Goal: Task Accomplishment & Management: Complete application form

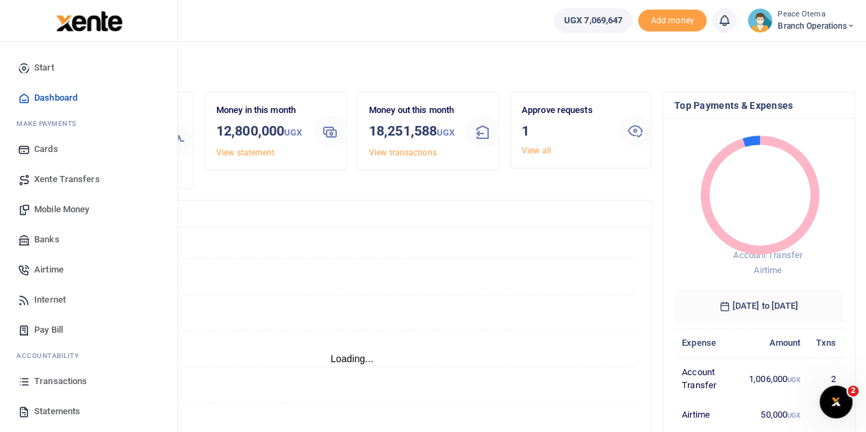
click at [51, 388] on link "Transactions" at bounding box center [88, 381] width 155 height 30
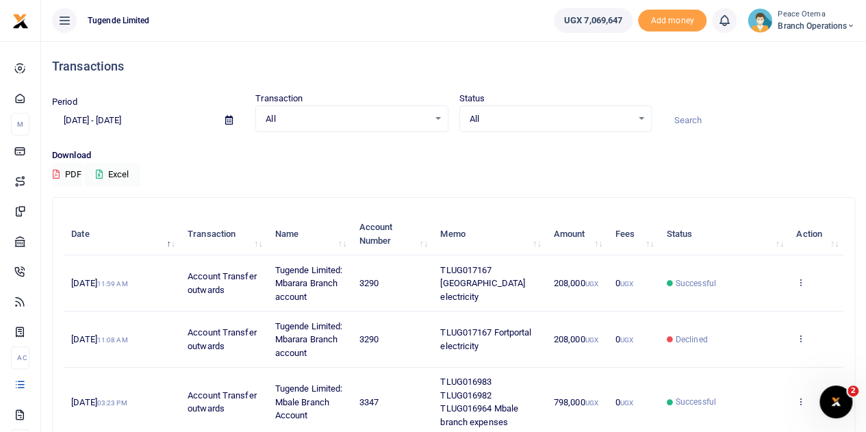
click at [686, 122] on input at bounding box center [759, 120] width 192 height 23
paste input "TLUG-017118"
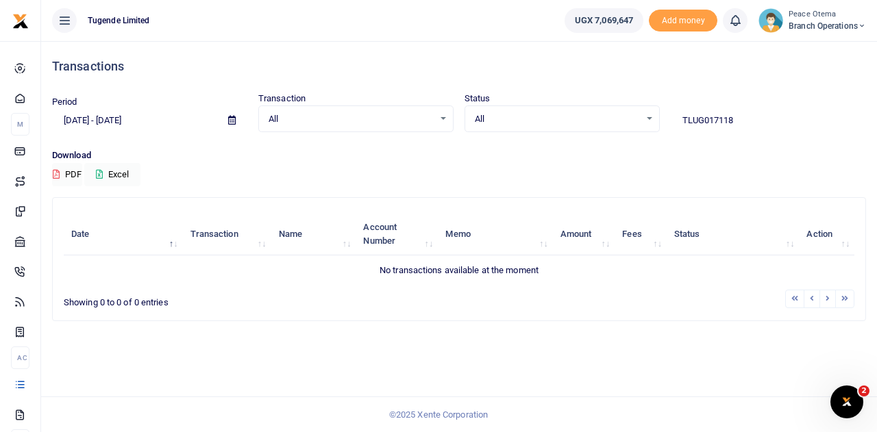
click at [753, 116] on input "TLUG017118" at bounding box center [767, 120] width 195 height 23
type input "TLUG017118"
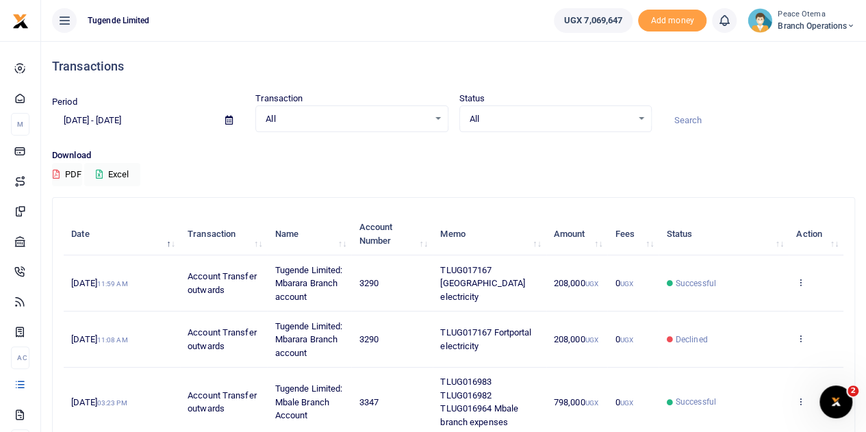
click at [685, 118] on input at bounding box center [759, 120] width 192 height 23
paste input "TLUG-017119"
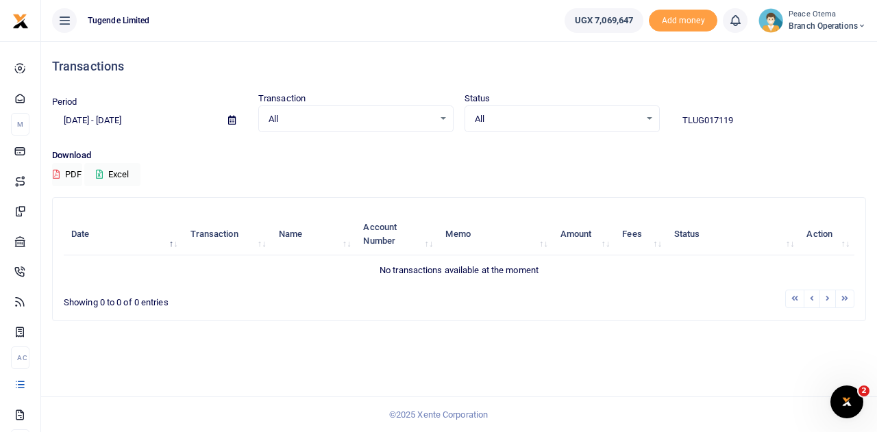
click at [740, 112] on input "TLUG017119" at bounding box center [767, 120] width 195 height 23
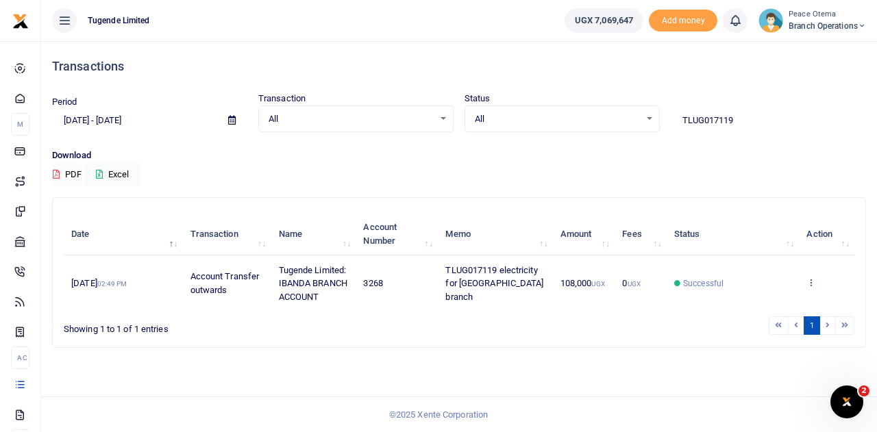
drag, startPoint x: 740, startPoint y: 117, endPoint x: 551, endPoint y: 100, distance: 189.8
click at [551, 100] on div "Period 09/11/2025 - 10/10/2025 Transaction All Select an option... All Airtime …" at bounding box center [459, 112] width 825 height 40
paste input "-016993"
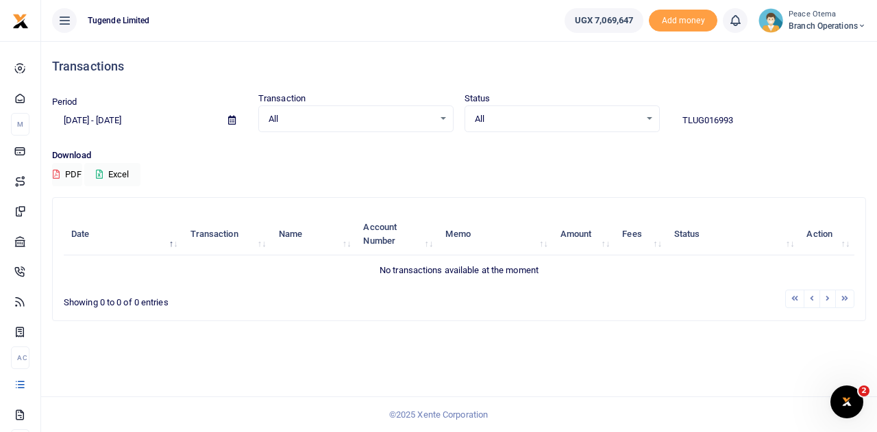
click at [736, 123] on input "TLUG016993" at bounding box center [767, 120] width 195 height 23
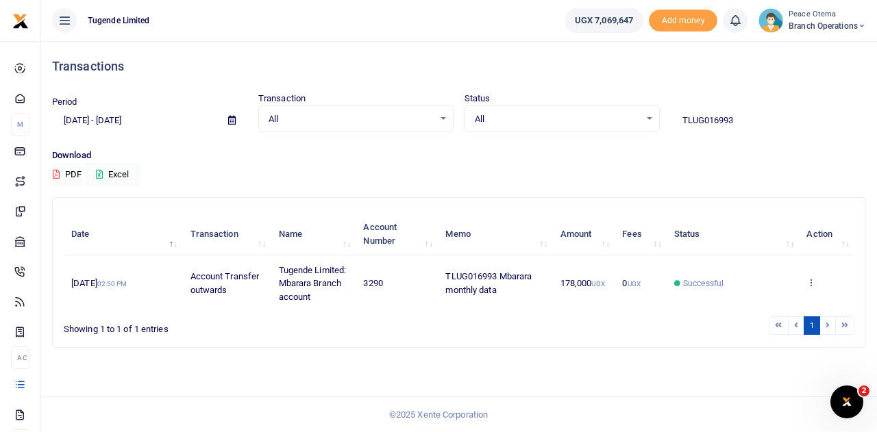
drag, startPoint x: 743, startPoint y: 118, endPoint x: 584, endPoint y: 117, distance: 158.9
click at [584, 117] on div "Period 09/11/2025 - 10/10/2025 Transaction All Select an option... All Airtime …" at bounding box center [459, 112] width 825 height 40
click at [584, 117] on span "All" at bounding box center [557, 119] width 165 height 14
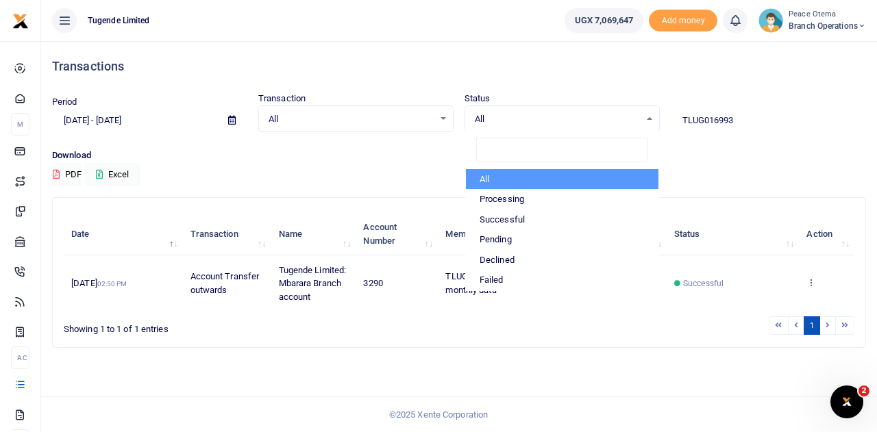
drag, startPoint x: 747, startPoint y: 117, endPoint x: 618, endPoint y: 127, distance: 129.8
click at [618, 127] on div "Period 09/11/2025 - 10/10/2025 Transaction All Select an option... All Airtime …" at bounding box center [459, 112] width 825 height 40
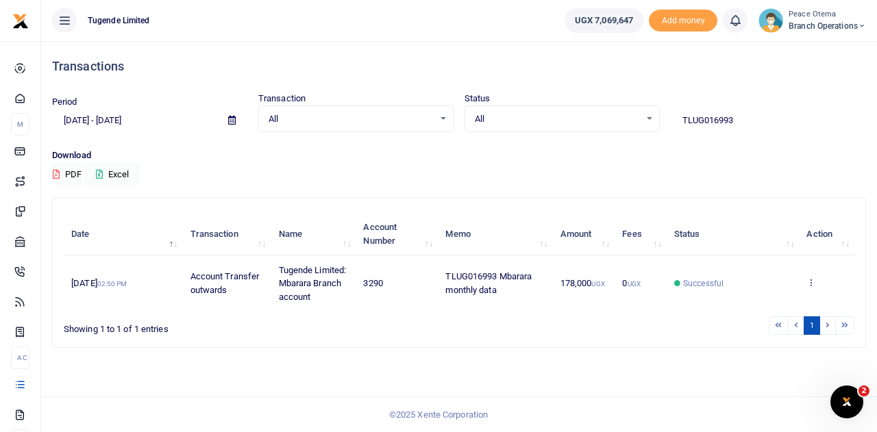
click at [745, 116] on input "TLUG016993" at bounding box center [767, 120] width 195 height 23
drag, startPoint x: 745, startPoint y: 116, endPoint x: 693, endPoint y: 113, distance: 52.1
click at [693, 113] on input "TLUG016993" at bounding box center [767, 120] width 195 height 23
paste input "-017036"
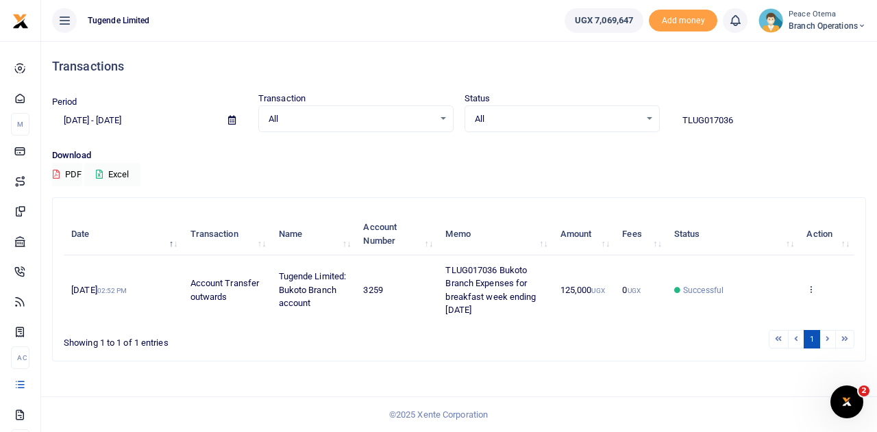
drag, startPoint x: 744, startPoint y: 116, endPoint x: 592, endPoint y: 101, distance: 152.8
click at [592, 101] on div "Period 09/11/2025 - 10/10/2025 Transaction All Select an option... All Airtime …" at bounding box center [459, 112] width 825 height 40
paste input "-017103"
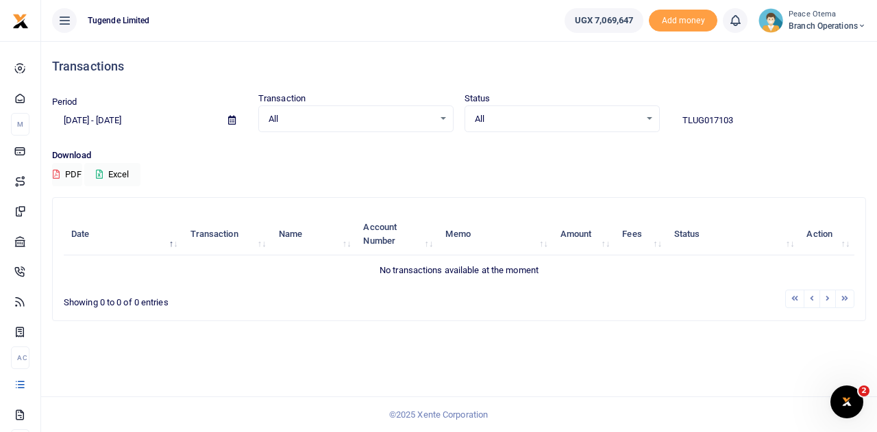
click at [737, 117] on input "TLUG017103" at bounding box center [767, 120] width 195 height 23
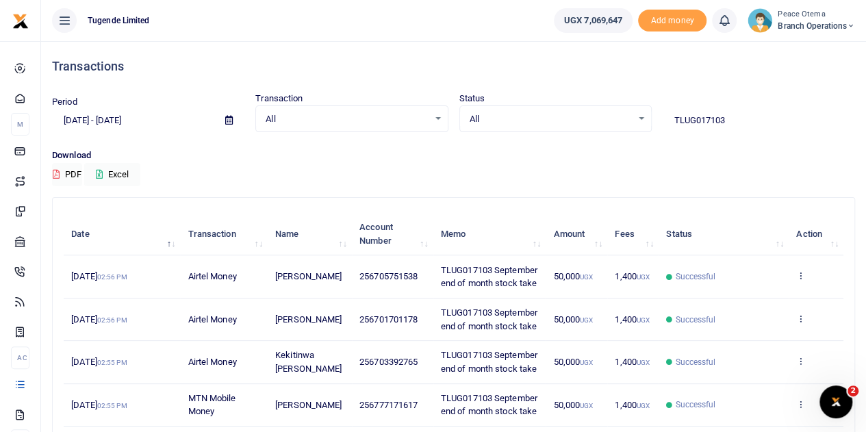
drag, startPoint x: 739, startPoint y: 114, endPoint x: 623, endPoint y: 120, distance: 115.9
click at [623, 120] on div "Period 09/11/2025 - 10/10/2025 Transaction All Select an option... All Airtime …" at bounding box center [454, 112] width 814 height 40
paste input "-016981"
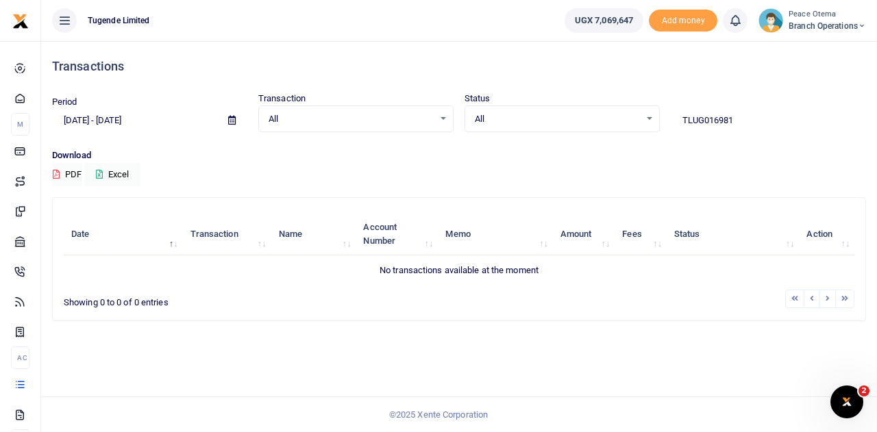
click at [733, 119] on input "TLUG016981" at bounding box center [767, 120] width 195 height 23
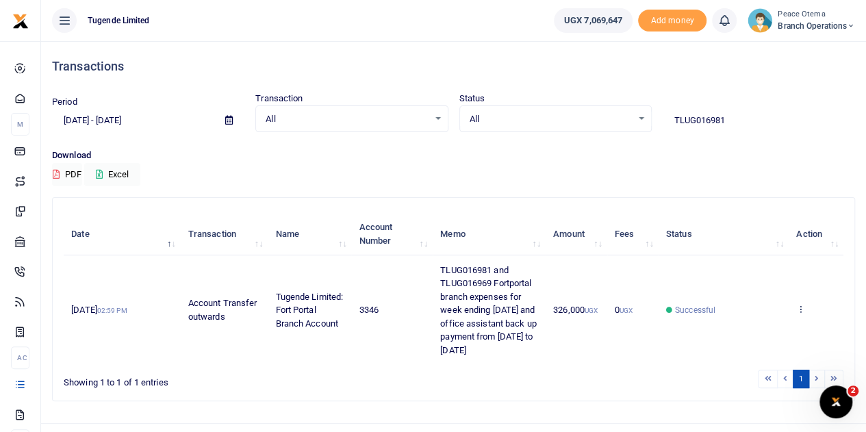
drag, startPoint x: 739, startPoint y: 118, endPoint x: 596, endPoint y: 110, distance: 143.4
click at [596, 110] on div "Period 09/11/2025 - 10/10/2025 Transaction All Select an option... All Airtime …" at bounding box center [454, 112] width 814 height 40
paste input "-017005"
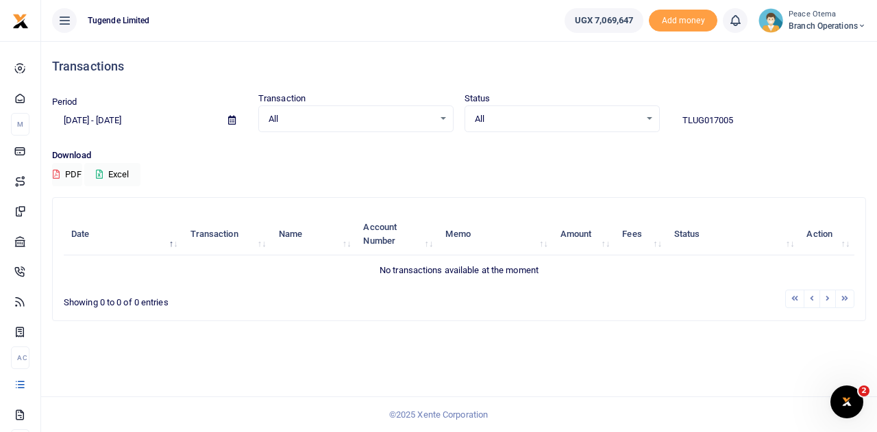
click at [740, 122] on input "TLUG017005" at bounding box center [767, 120] width 195 height 23
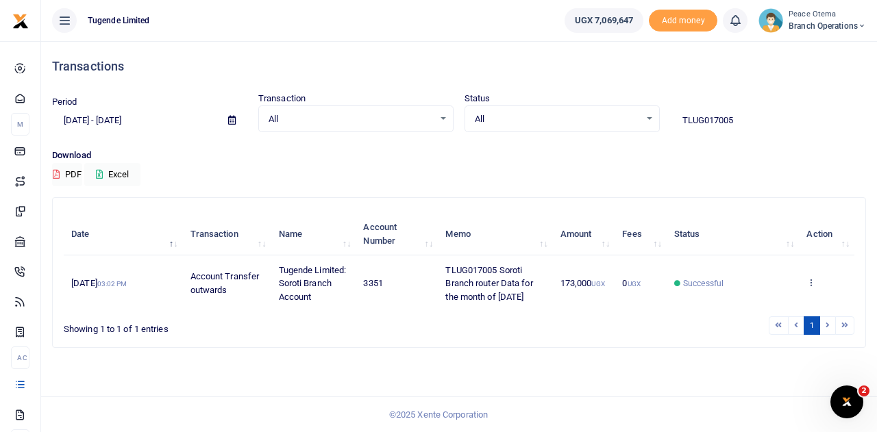
drag, startPoint x: 759, startPoint y: 119, endPoint x: 548, endPoint y: 103, distance: 212.2
click at [548, 103] on div "Period 09/11/2025 - 10/10/2025 Transaction All Select an option... All Airtime …" at bounding box center [459, 112] width 825 height 40
paste input "-016968"
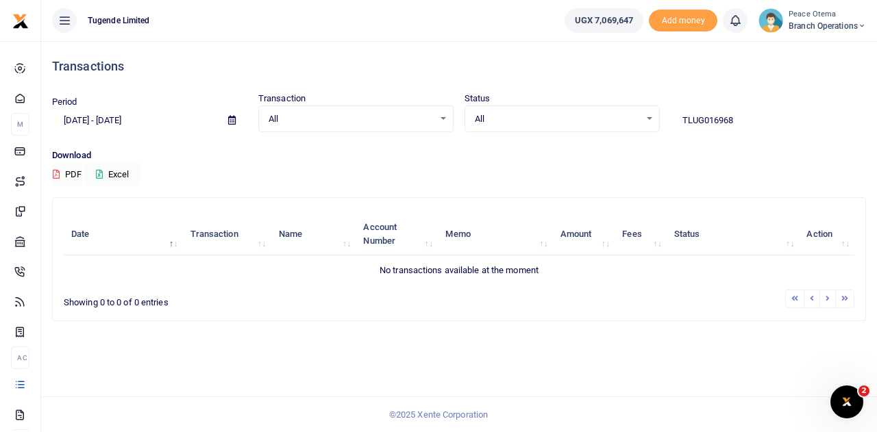
click at [736, 121] on input "TLUG016968" at bounding box center [767, 120] width 195 height 23
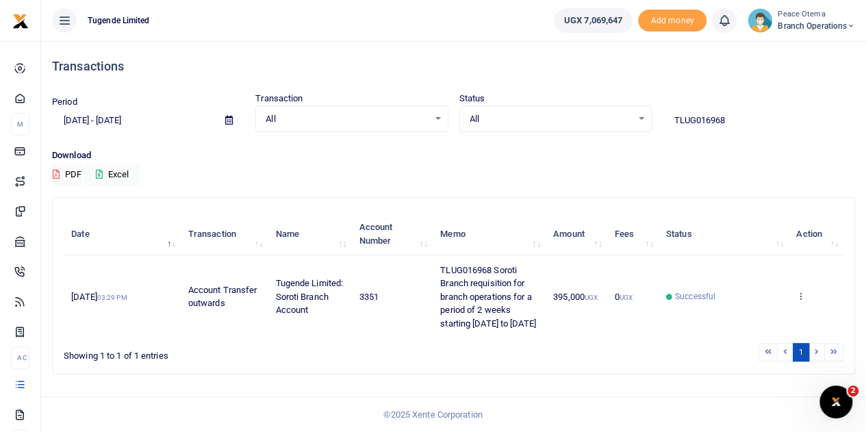
drag, startPoint x: 743, startPoint y: 116, endPoint x: 570, endPoint y: 119, distance: 173.3
click at [570, 119] on div "Period 09/11/2025 - 10/10/2025 Transaction All Select an option... All Airtime …" at bounding box center [454, 112] width 814 height 40
paste input "-016983"
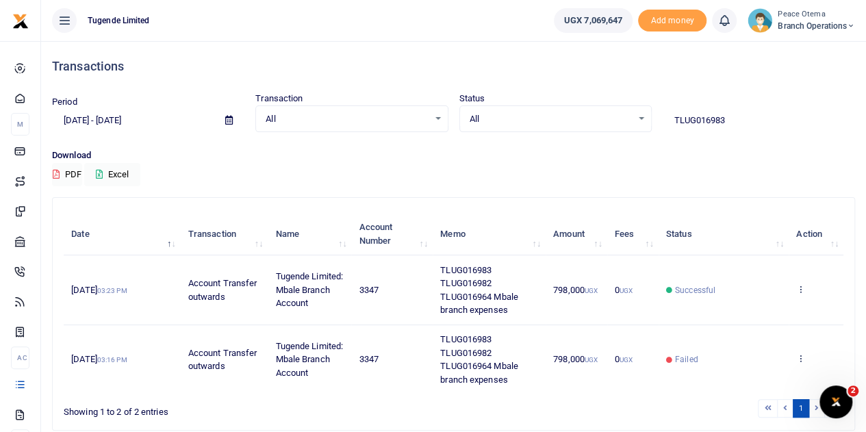
drag, startPoint x: 742, startPoint y: 126, endPoint x: 618, endPoint y: 110, distance: 125.0
click at [618, 110] on div "Period 09/11/2025 - 10/10/2025 Transaction All Select an option... All Airtime …" at bounding box center [454, 112] width 814 height 40
paste input "-016899"
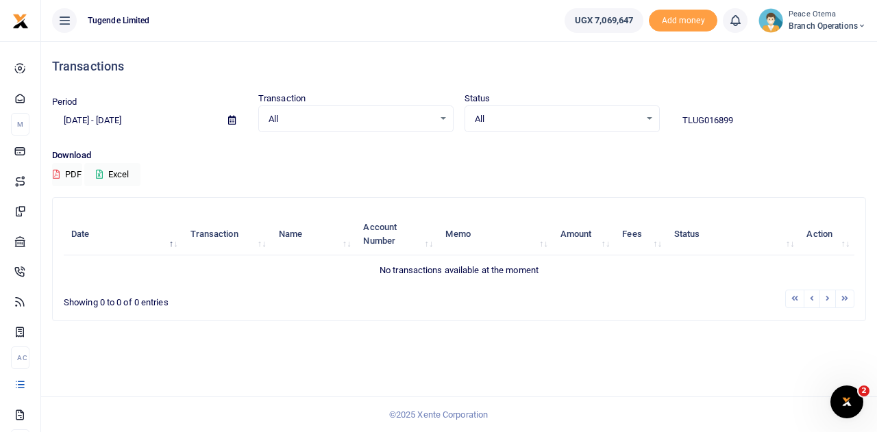
click at [741, 117] on input "TLUG016899" at bounding box center [767, 120] width 195 height 23
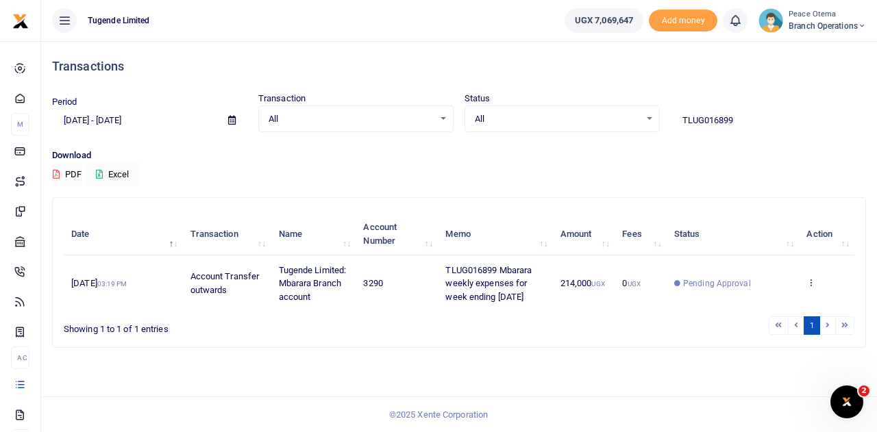
drag, startPoint x: 745, startPoint y: 114, endPoint x: 627, endPoint y: 118, distance: 117.8
click at [627, 118] on div "Period 09/11/2025 - 10/10/2025 Transaction All Select an option... All Airtime …" at bounding box center [459, 112] width 825 height 40
paste input "-017027"
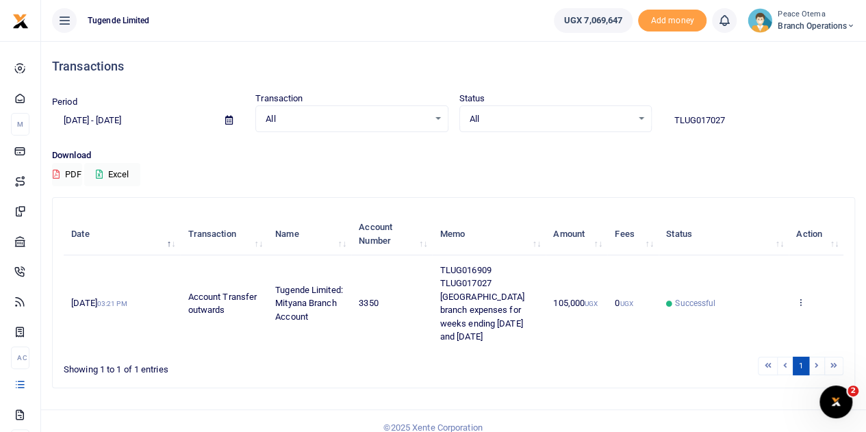
drag, startPoint x: 742, startPoint y: 125, endPoint x: 540, endPoint y: 114, distance: 202.3
click at [540, 114] on div "Period 09/11/2025 - 10/10/2025 Transaction All Select an option... All Airtime …" at bounding box center [454, 112] width 814 height 40
paste input "-01716"
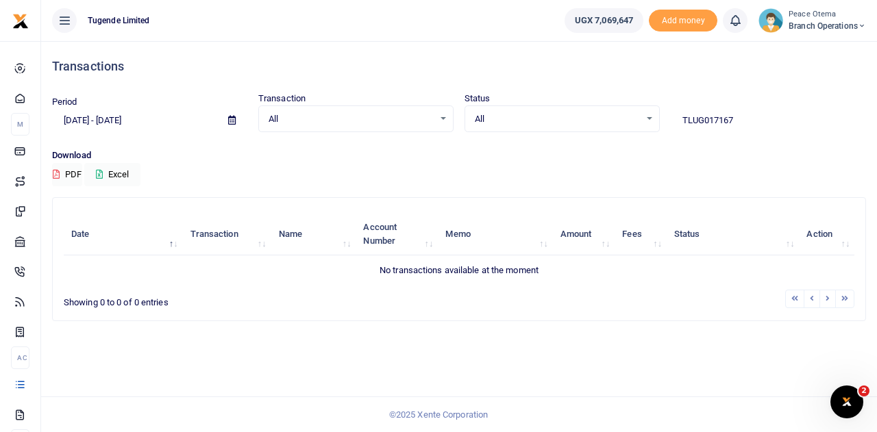
click at [736, 120] on input "TLUG017167" at bounding box center [767, 120] width 195 height 23
type input "TLUG017167"
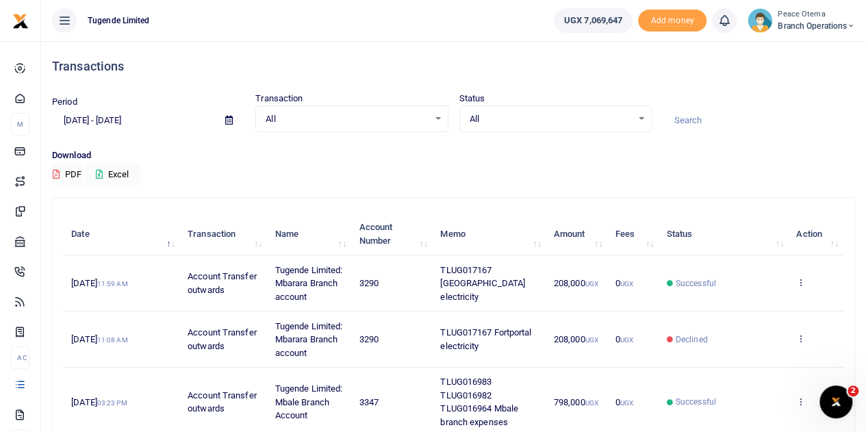
click at [692, 120] on input at bounding box center [759, 120] width 192 height 23
paste input "TLUG-017139"
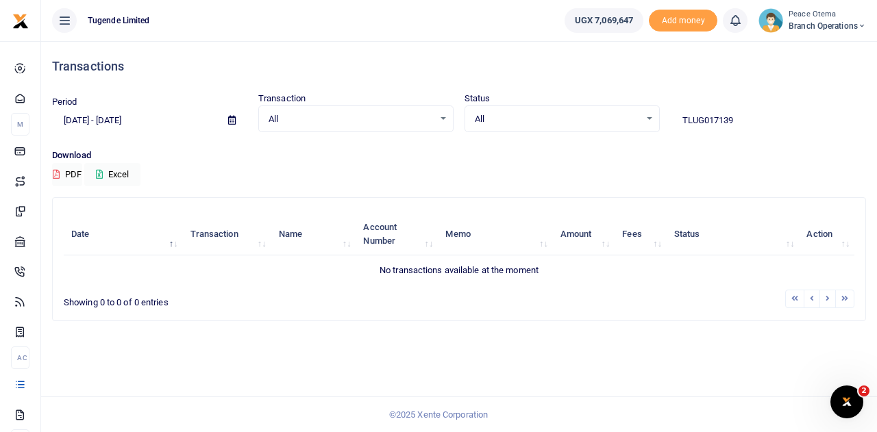
click at [736, 116] on input "TLUG017139" at bounding box center [767, 120] width 195 height 23
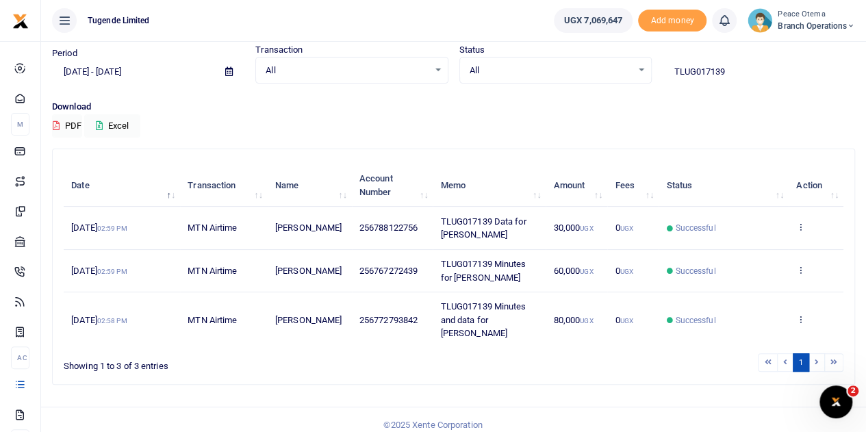
scroll to position [50, 0]
click at [803, 223] on icon at bounding box center [800, 226] width 9 height 10
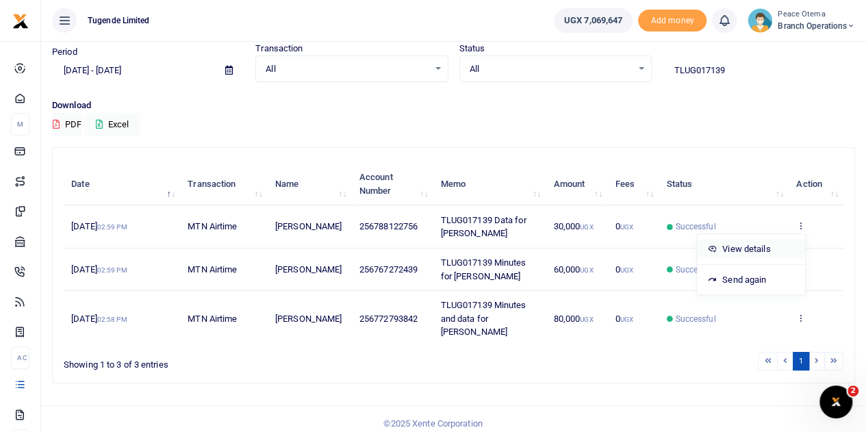
click at [743, 244] on link "View details" at bounding box center [751, 249] width 108 height 19
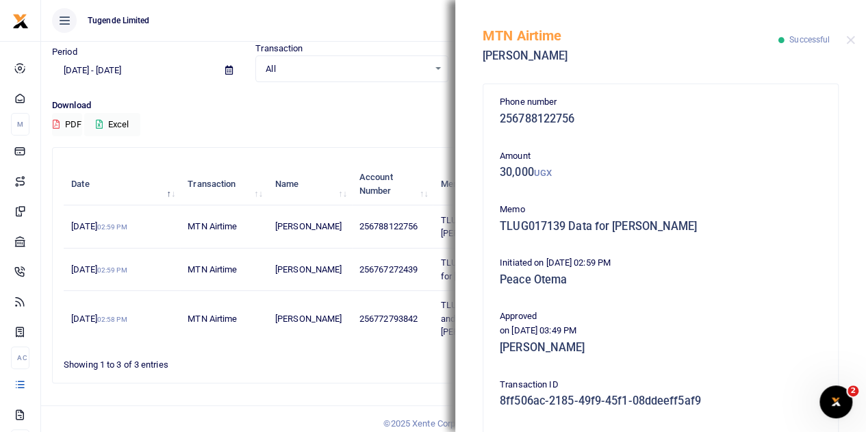
scroll to position [188, 0]
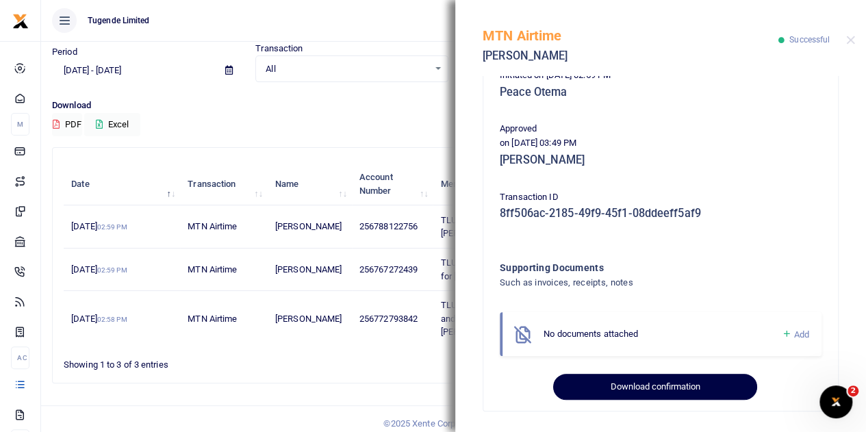
click at [633, 388] on button "Download confirmation" at bounding box center [654, 387] width 203 height 26
click at [627, 391] on button "Download confirmation" at bounding box center [654, 387] width 203 height 26
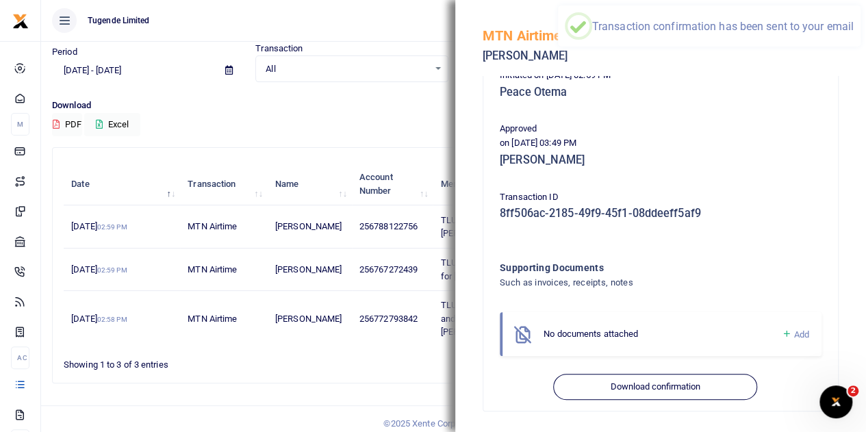
click at [748, 95] on h5 "Peace Otema" at bounding box center [661, 93] width 322 height 14
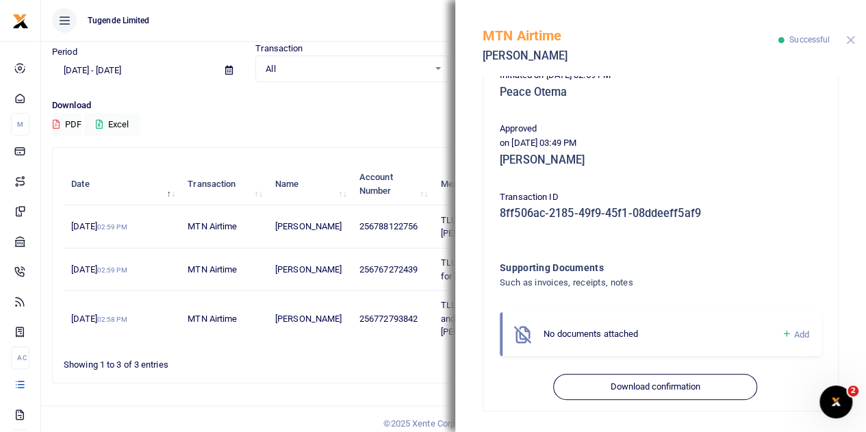
click at [850, 40] on button "Close" at bounding box center [850, 40] width 9 height 9
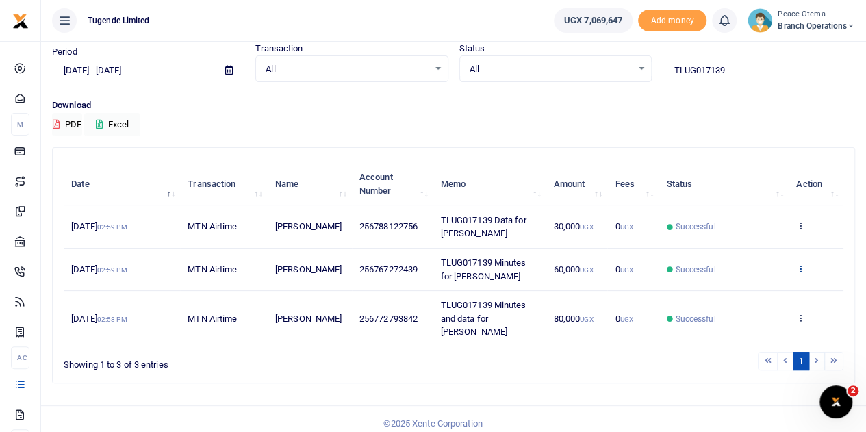
click at [801, 267] on icon at bounding box center [800, 269] width 9 height 10
click at [746, 287] on link "View details" at bounding box center [751, 291] width 108 height 19
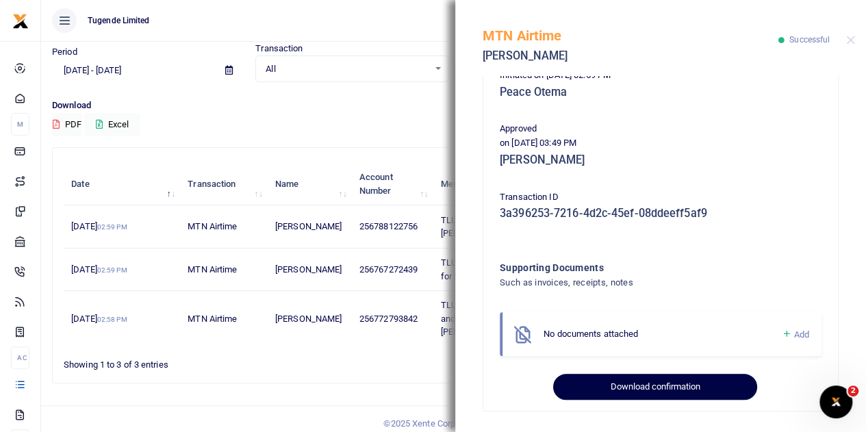
click at [614, 384] on button "Download confirmation" at bounding box center [654, 387] width 203 height 26
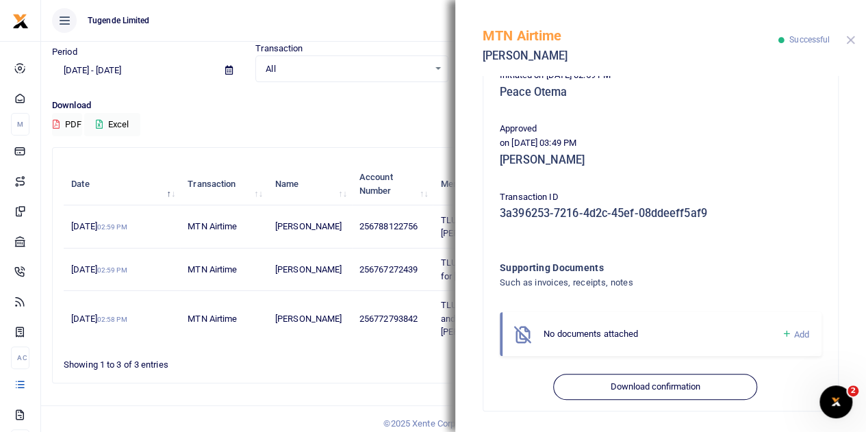
click at [848, 44] on button "Close" at bounding box center [850, 40] width 9 height 9
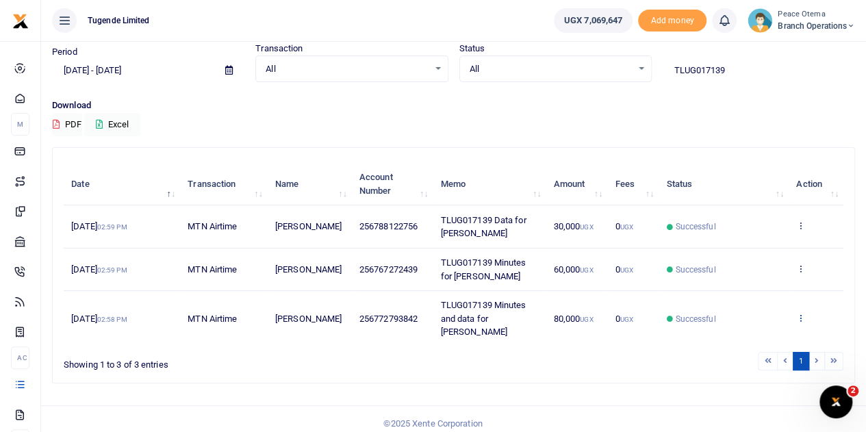
click at [800, 314] on icon at bounding box center [800, 318] width 9 height 10
click at [755, 264] on link "View details" at bounding box center [751, 265] width 108 height 19
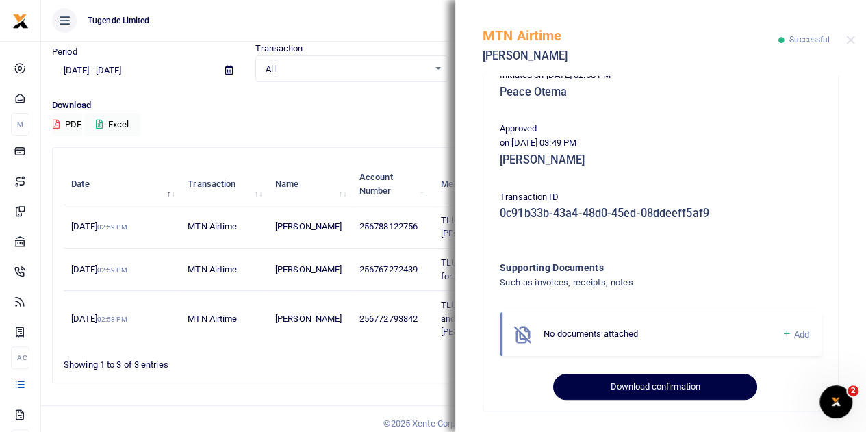
click at [614, 386] on button "Download confirmation" at bounding box center [654, 387] width 203 height 26
click at [632, 379] on button "Download confirmation" at bounding box center [654, 387] width 203 height 26
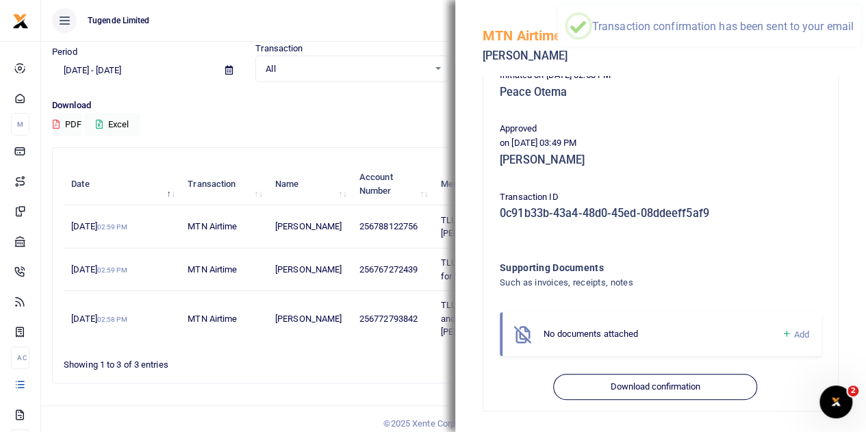
click at [714, 88] on h5 "Peace Otema" at bounding box center [661, 93] width 322 height 14
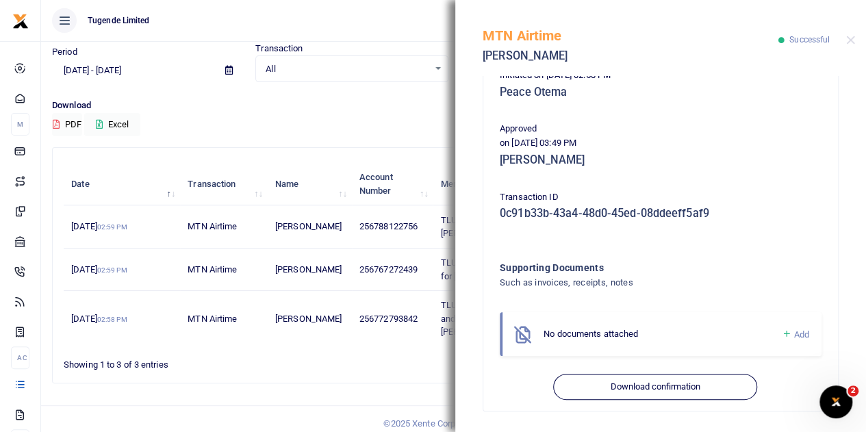
click at [845, 40] on div "MTN Airtime Nehemiah Byamukama Successful" at bounding box center [660, 38] width 411 height 76
click at [846, 41] on button "Close" at bounding box center [850, 40] width 9 height 9
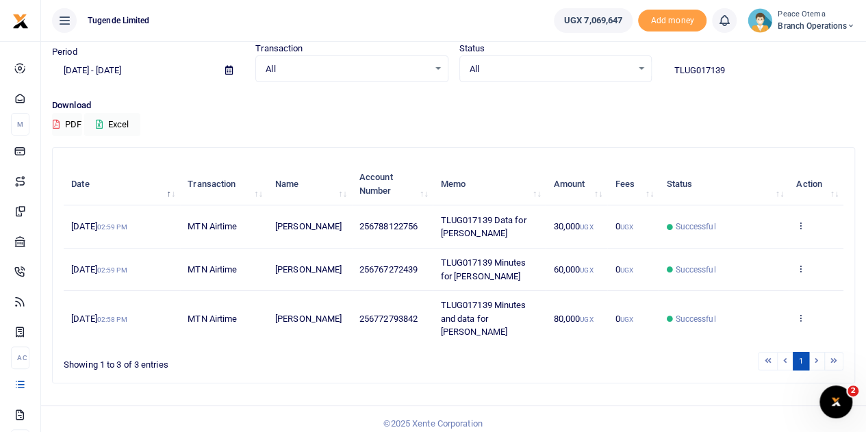
drag, startPoint x: 737, startPoint y: 61, endPoint x: 618, endPoint y: 71, distance: 119.6
click at [618, 71] on div "Period 09/11/2025 - 10/10/2025 Transaction All Select an option... All Airtime …" at bounding box center [454, 62] width 814 height 40
paste input "-017097"
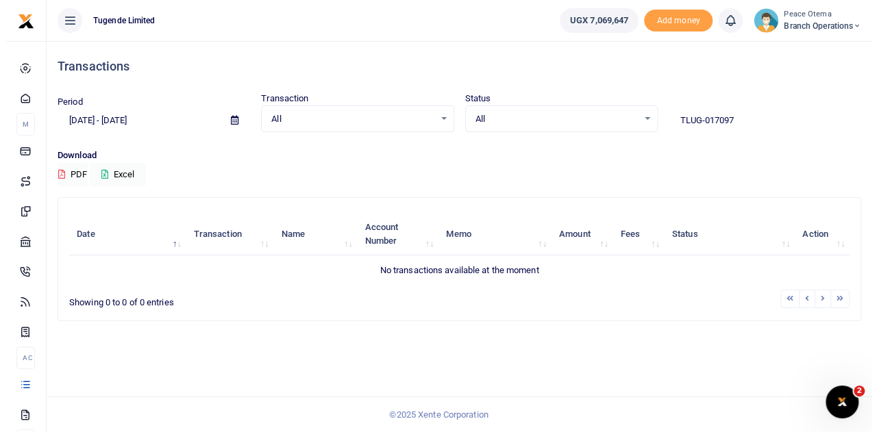
scroll to position [0, 0]
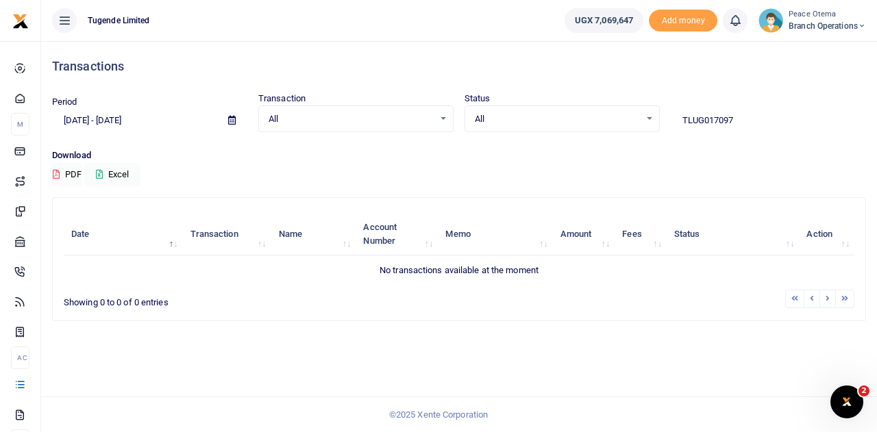
click at [737, 116] on input "TLUG017097" at bounding box center [767, 120] width 195 height 23
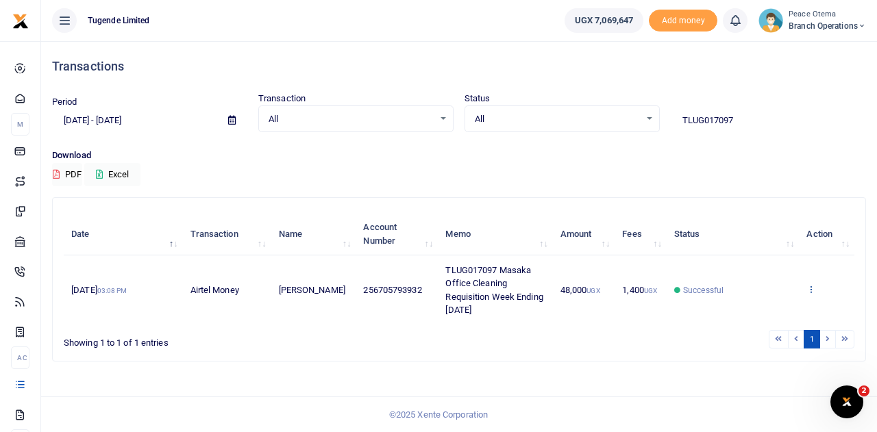
click at [814, 289] on icon at bounding box center [810, 289] width 9 height 10
click at [809, 287] on icon at bounding box center [810, 289] width 9 height 10
click at [751, 235] on link "View details" at bounding box center [761, 237] width 108 height 19
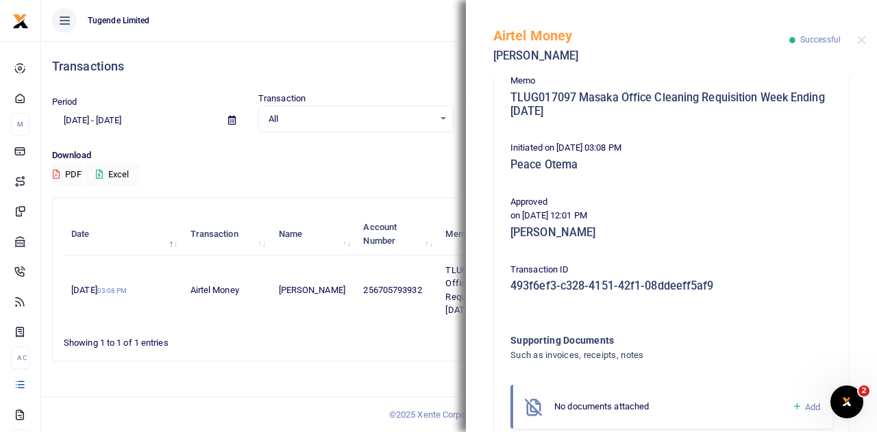
scroll to position [308, 0]
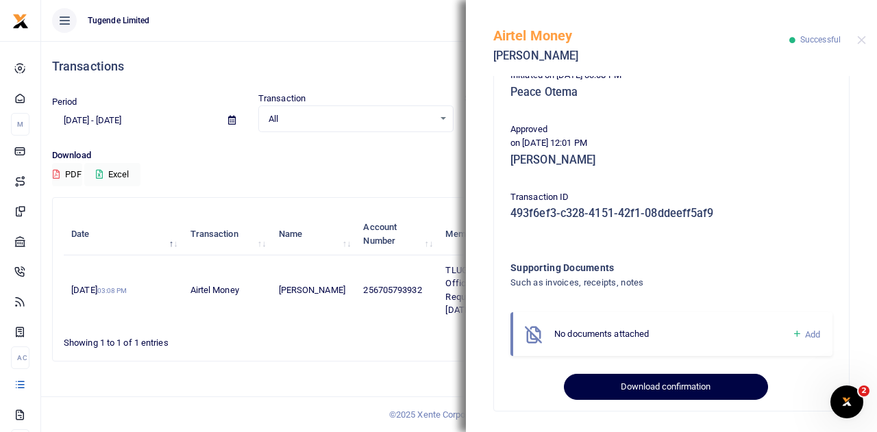
click at [636, 387] on button "Download confirmation" at bounding box center [665, 387] width 203 height 26
click at [634, 379] on button "Download confirmation" at bounding box center [665, 387] width 203 height 26
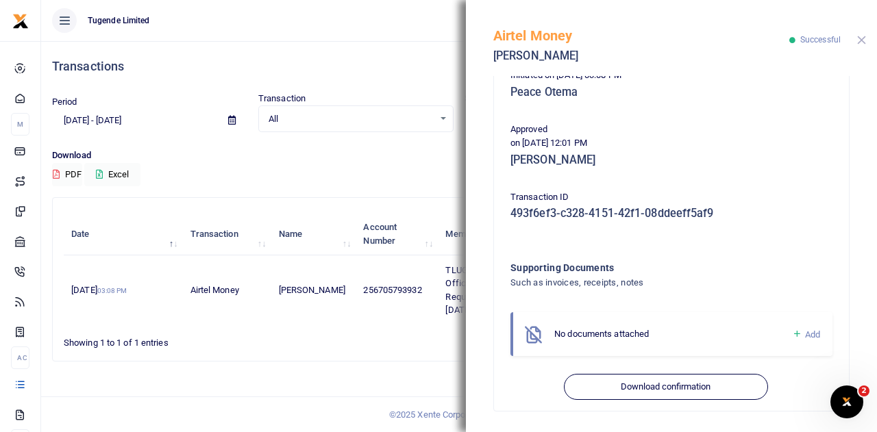
click at [862, 43] on button "Close" at bounding box center [861, 40] width 9 height 9
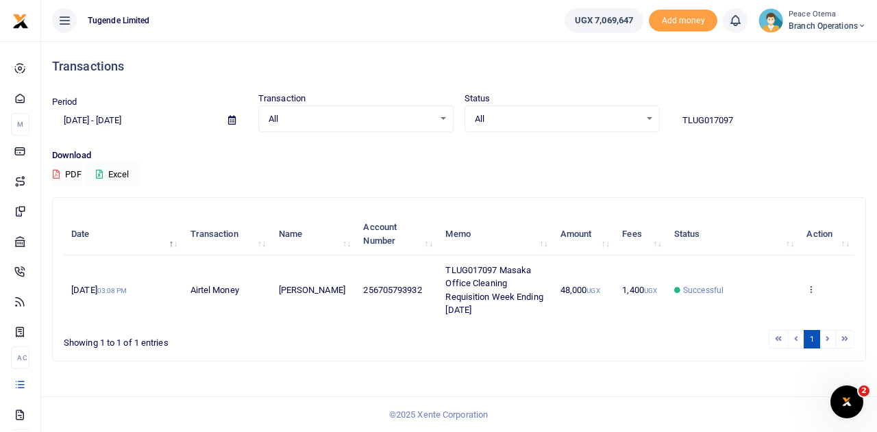
drag, startPoint x: 737, startPoint y: 122, endPoint x: 579, endPoint y: 113, distance: 157.8
click at [579, 113] on div "Period 09/11/2025 - 10/10/2025 Transaction All Select an option... All Airtime …" at bounding box center [459, 112] width 825 height 40
paste input "-016802"
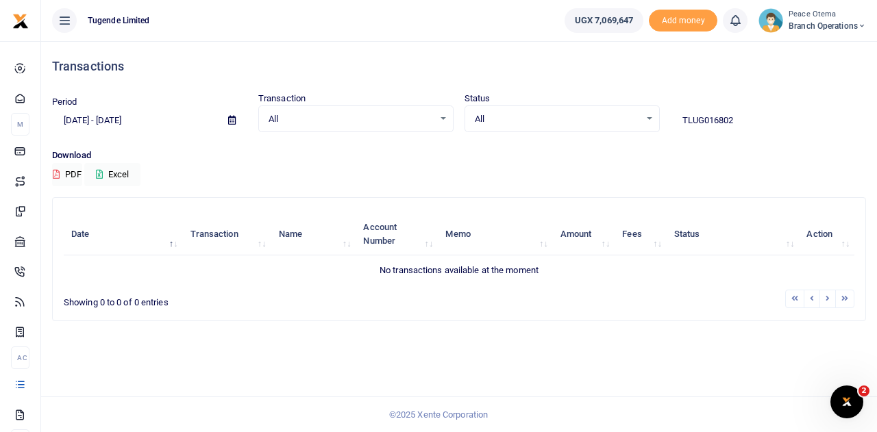
click at [739, 117] on input "TLUG016802" at bounding box center [767, 120] width 195 height 23
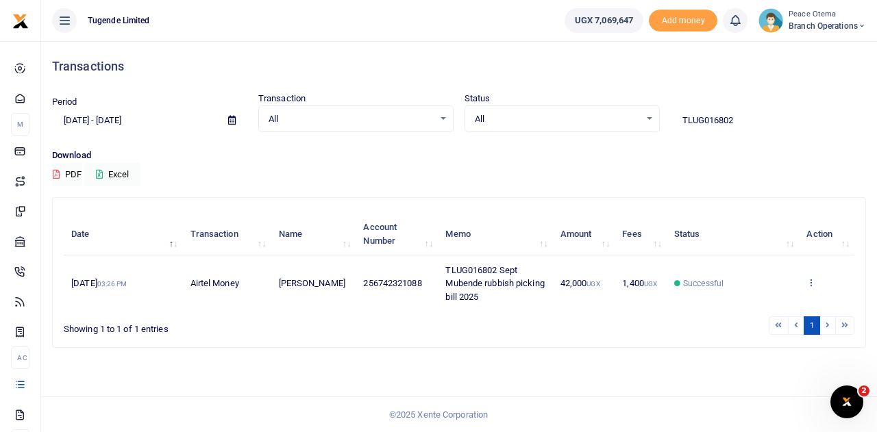
click at [811, 283] on icon at bounding box center [810, 282] width 9 height 10
click at [812, 280] on icon at bounding box center [810, 282] width 9 height 10
click at [749, 231] on link "View details" at bounding box center [761, 230] width 108 height 19
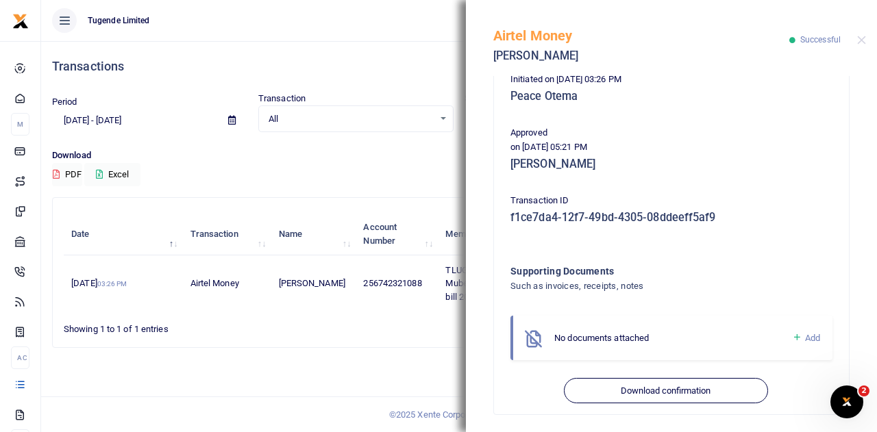
scroll to position [292, 0]
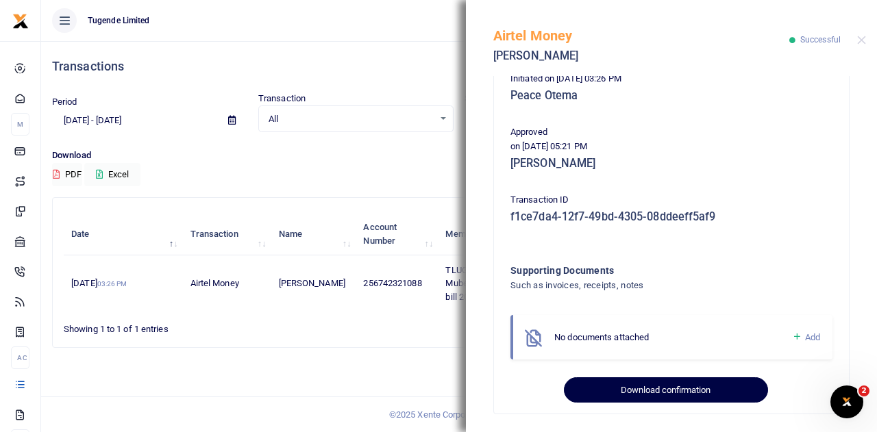
click at [614, 394] on button "Download confirmation" at bounding box center [665, 390] width 203 height 26
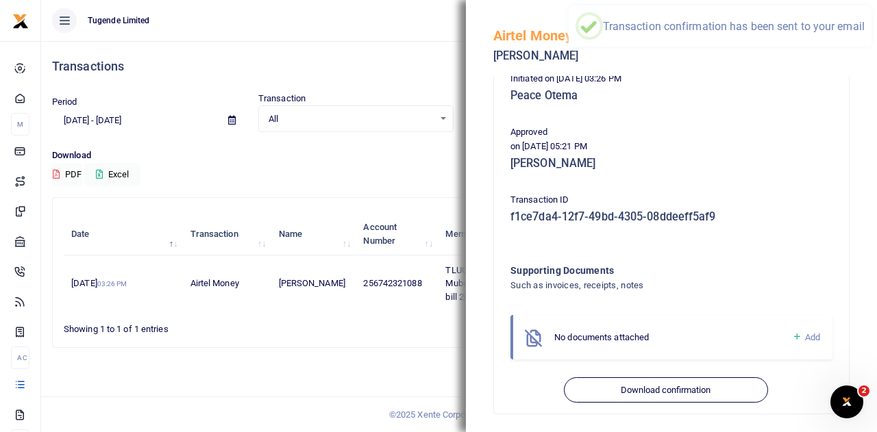
click at [714, 114] on div "Phone number 256742321088 Amount 42,000 UGX Fee 1,400 UGX Total Amount 43,400 U…" at bounding box center [671, 102] width 333 height 599
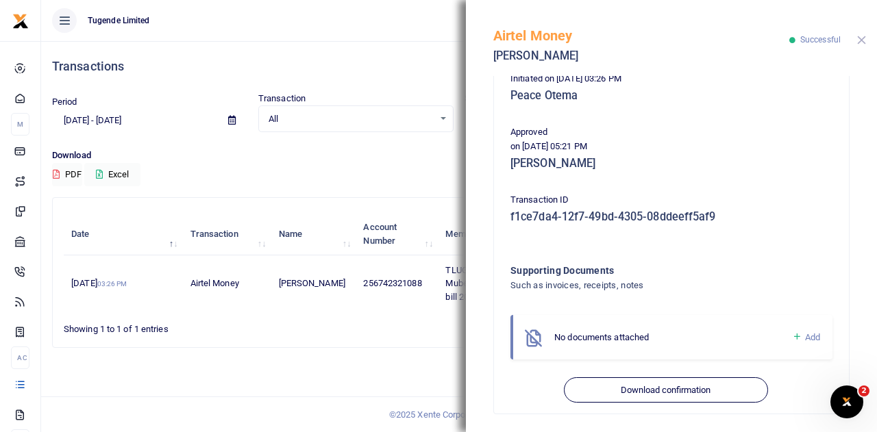
click at [862, 38] on button "Close" at bounding box center [861, 40] width 9 height 9
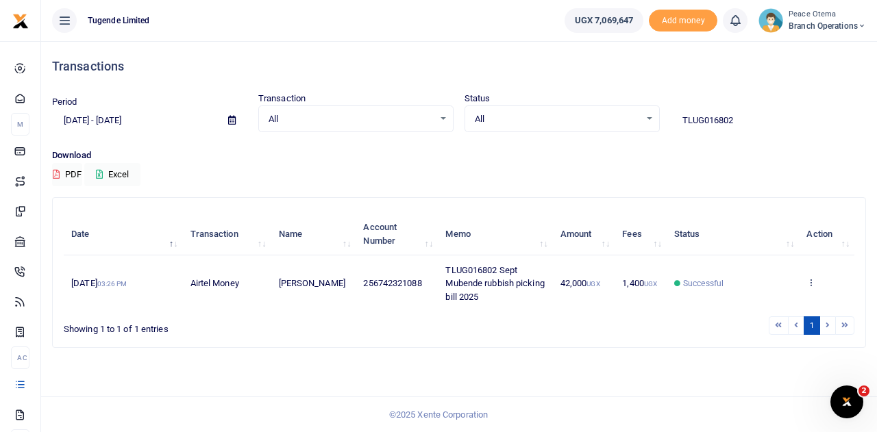
drag, startPoint x: 749, startPoint y: 125, endPoint x: 611, endPoint y: 93, distance: 141.4
click at [611, 93] on div "Period 09/11/2025 - 10/10/2025 Transaction All Select an option... All Airtime …" at bounding box center [459, 112] width 825 height 40
paste input "-016495"
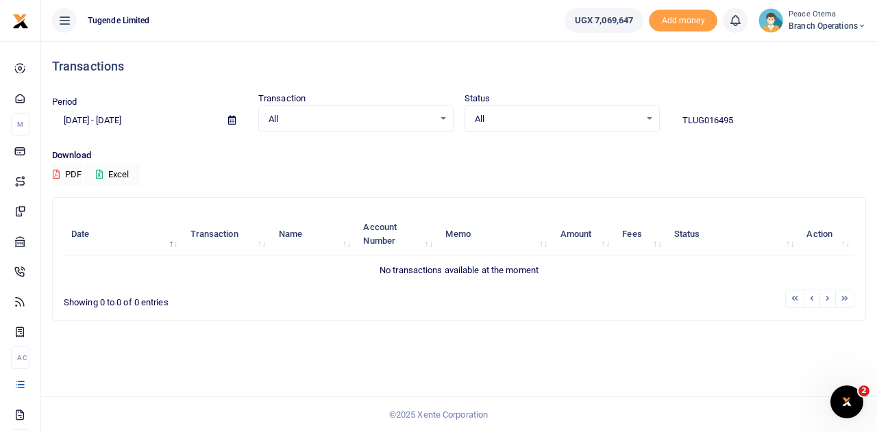
click at [741, 119] on input "TLUG016495" at bounding box center [767, 120] width 195 height 23
type input "TLUG016495"
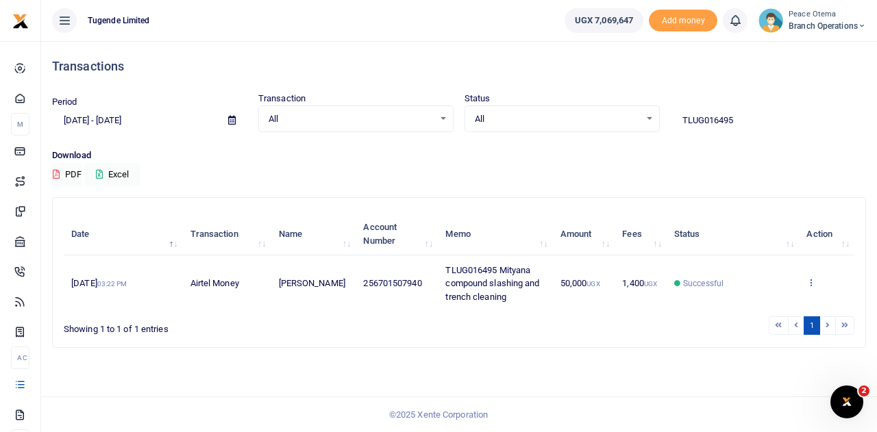
click at [812, 281] on icon at bounding box center [810, 282] width 9 height 10
click at [759, 228] on link "View details" at bounding box center [761, 230] width 108 height 19
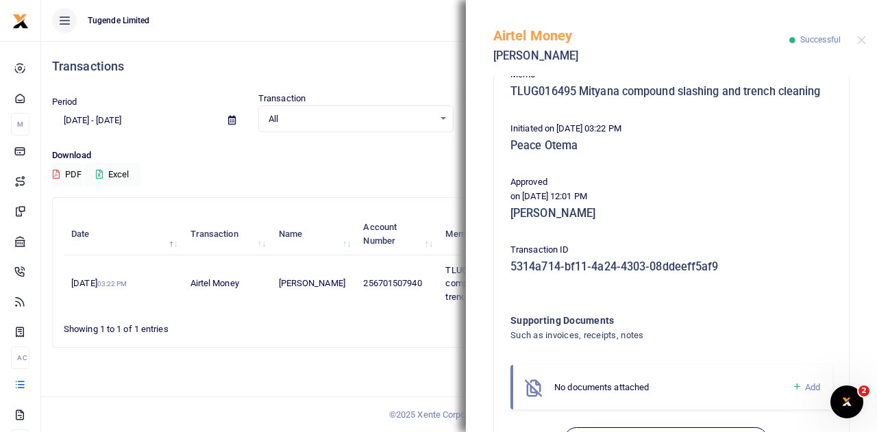
scroll to position [308, 0]
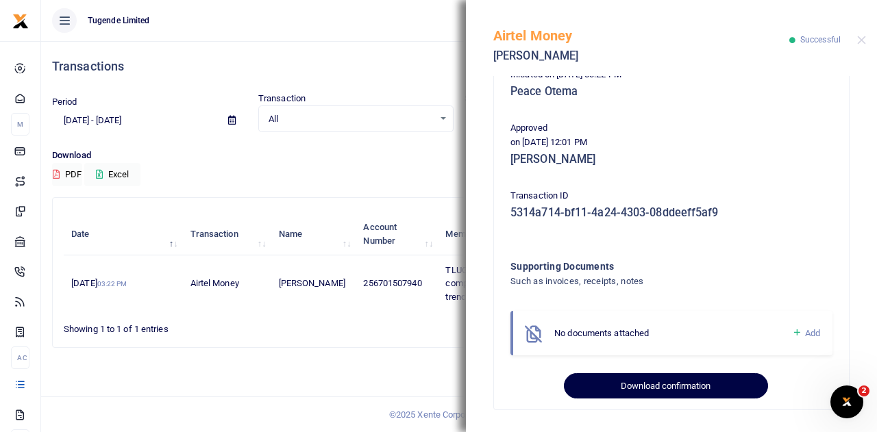
click at [627, 393] on button "Download confirmation" at bounding box center [665, 386] width 203 height 26
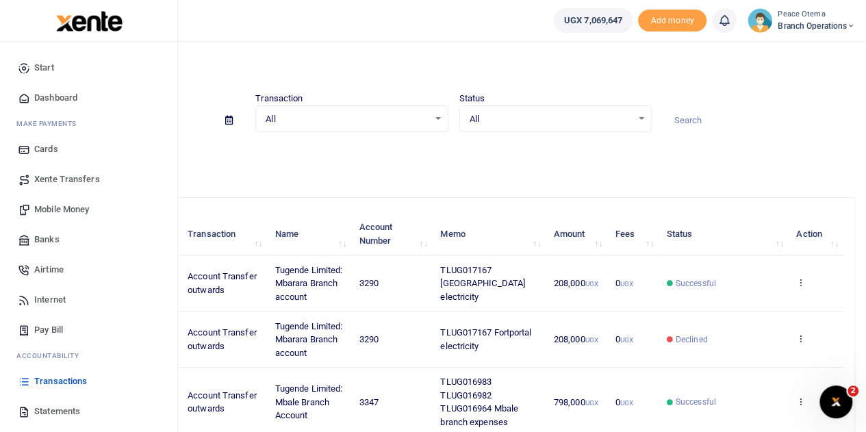
click at [66, 206] on span "Mobile Money" at bounding box center [61, 210] width 55 height 14
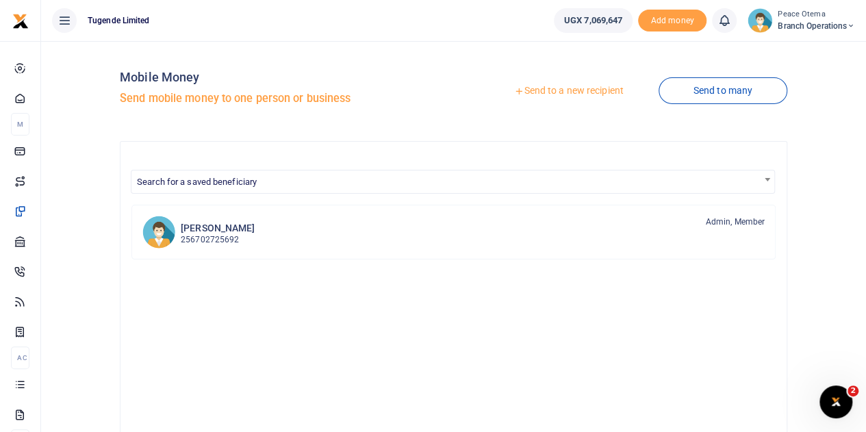
click at [514, 90] on icon at bounding box center [519, 91] width 10 height 10
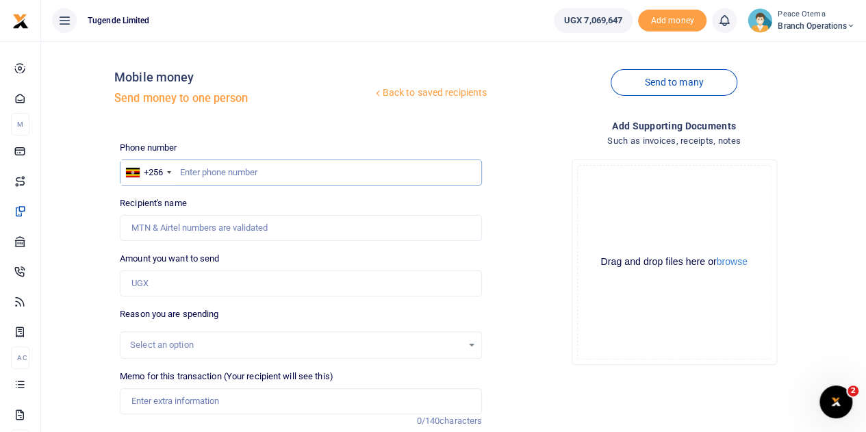
click at [196, 174] on input "text" at bounding box center [301, 173] width 362 height 26
paste input "782457842"
type input "782457842"
click at [196, 174] on input "782457842" at bounding box center [301, 173] width 362 height 26
type input "[PERSON_NAME]"
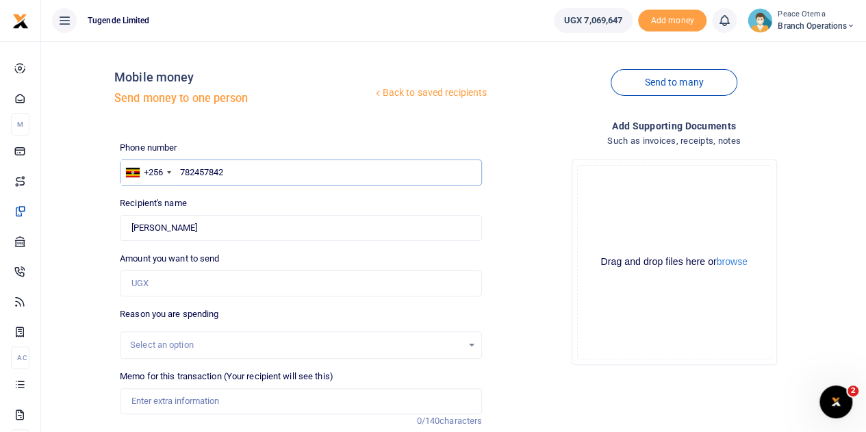
type input "782457842"
click at [144, 294] on input "Amount you want to send" at bounding box center [301, 284] width 362 height 26
type input "55,000"
click at [154, 400] on input "Memo for this transaction (Your recipient will see this)" at bounding box center [301, 401] width 362 height 26
click at [146, 401] on input "Memo for this transaction (Your recipient will see this)" at bounding box center [301, 401] width 362 height 26
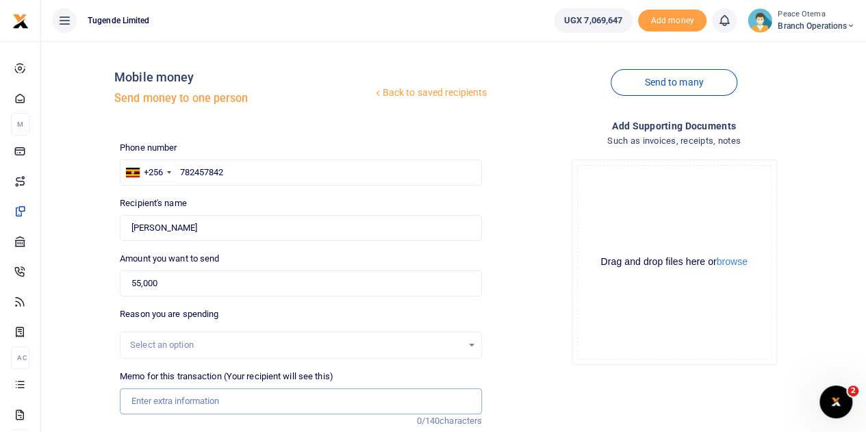
paste input "TLUG-017201"
click at [185, 401] on input "TLUG017201" at bounding box center [301, 401] width 362 height 26
click at [199, 394] on input "TLUG017201" at bounding box center [301, 401] width 362 height 26
paste input "Compound Slashing"
click at [186, 399] on input "TLUG017201 Compound Slashing" at bounding box center [301, 401] width 362 height 26
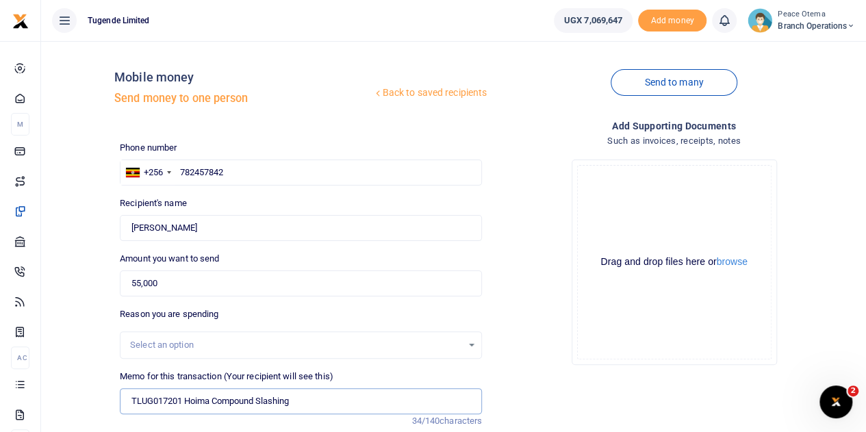
scroll to position [173, 0]
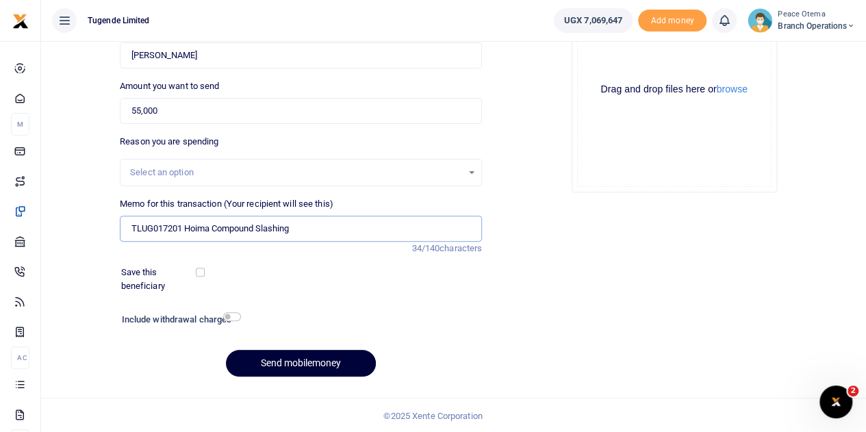
type input "TLUG017201 Hoima Compound Slashing"
click at [286, 362] on button "Send mobilemoney" at bounding box center [301, 363] width 150 height 27
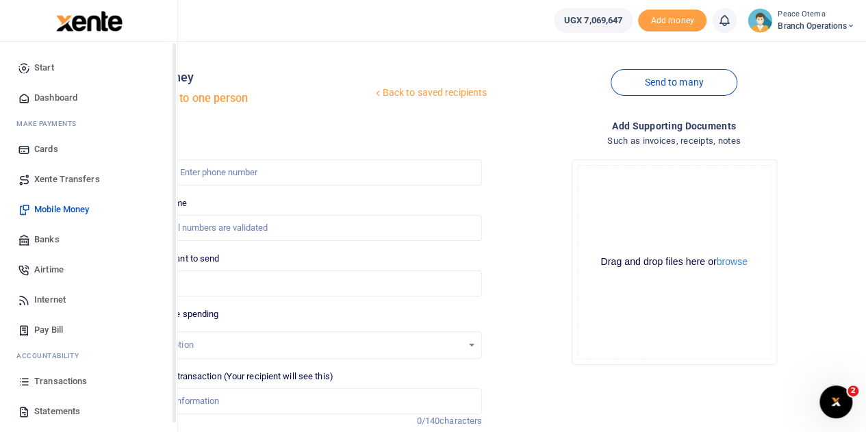
click at [55, 379] on span "Transactions" at bounding box center [60, 382] width 53 height 14
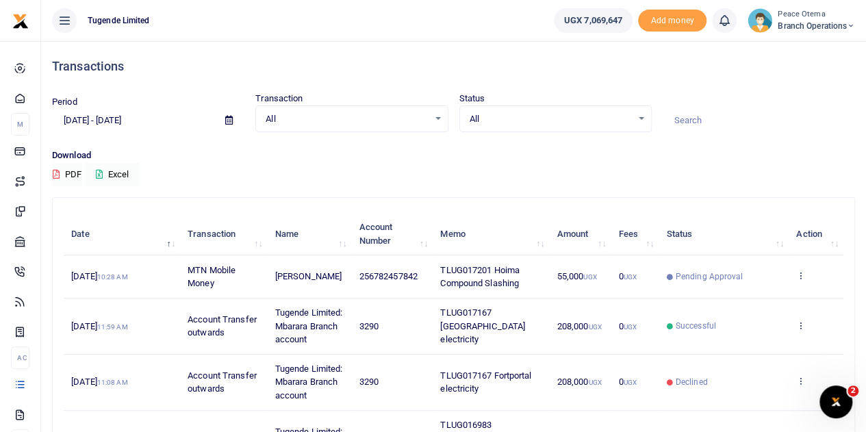
click at [697, 117] on div at bounding box center [433, 216] width 866 height 432
click at [697, 117] on input at bounding box center [759, 120] width 192 height 23
paste input "TLUG-016946"
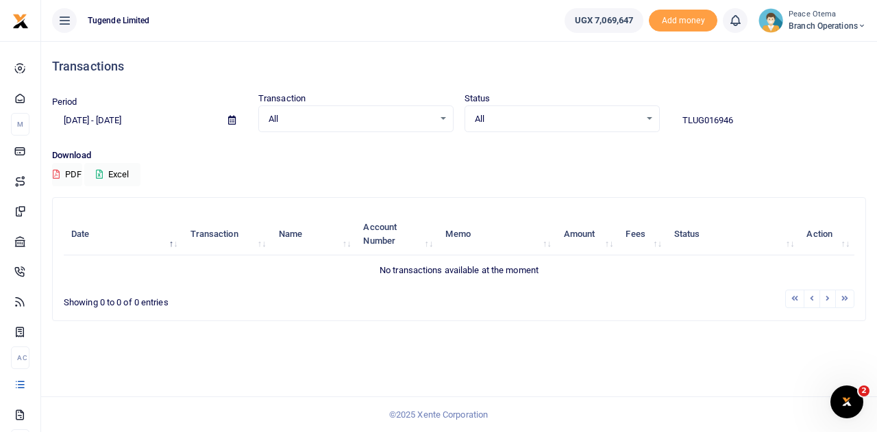
click at [734, 117] on input "TLUG016946" at bounding box center [767, 120] width 195 height 23
type input "TLUG016946"
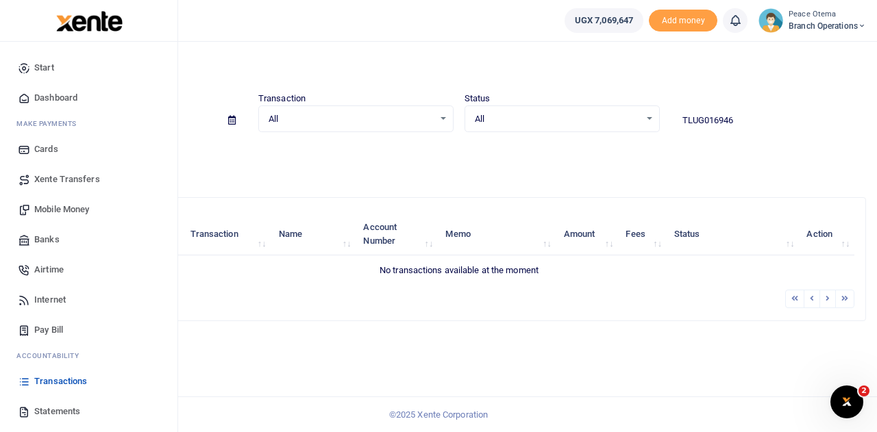
click at [50, 381] on span "Transactions" at bounding box center [60, 382] width 53 height 14
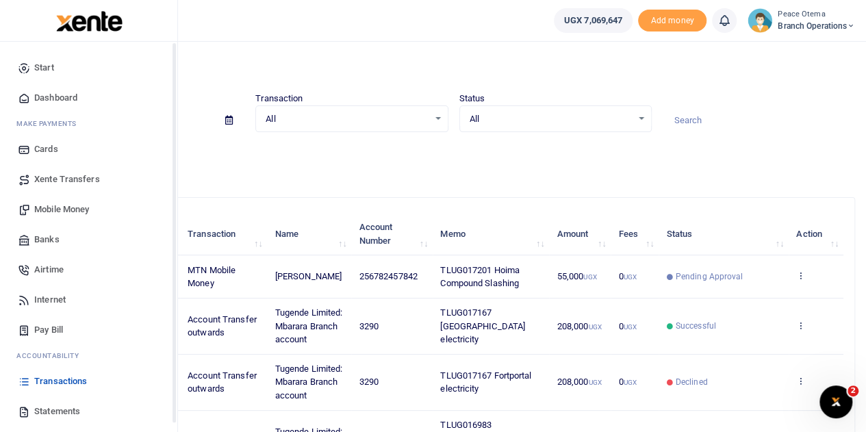
click at [54, 181] on span "Xente Transfers" at bounding box center [67, 180] width 66 height 14
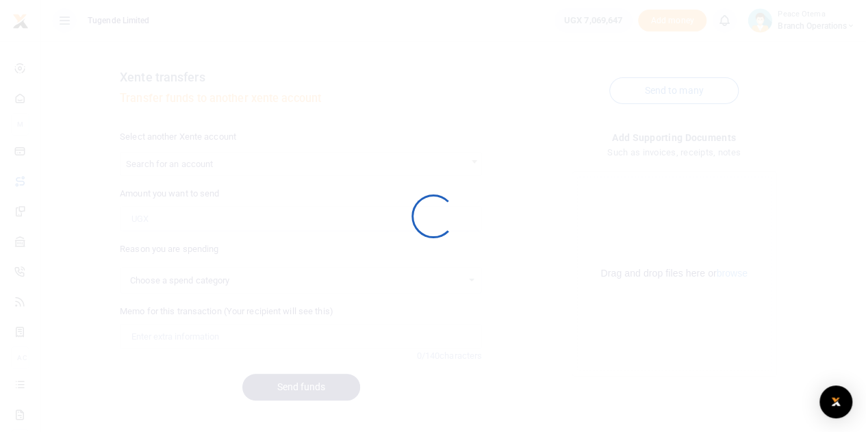
select select
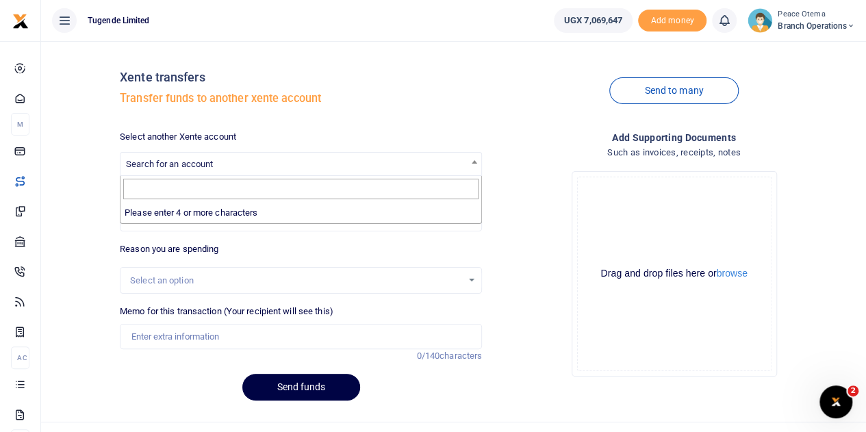
click at [192, 165] on span "Search for an account" at bounding box center [169, 164] width 87 height 10
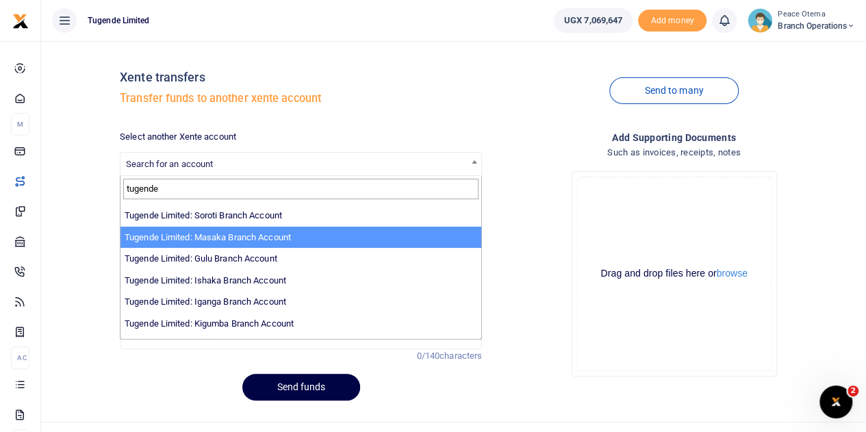
scroll to position [322, 0]
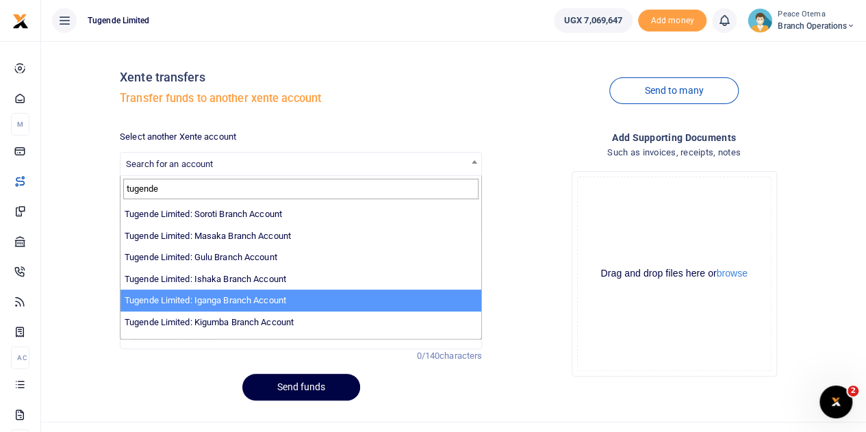
type input "tugende"
select select "3379"
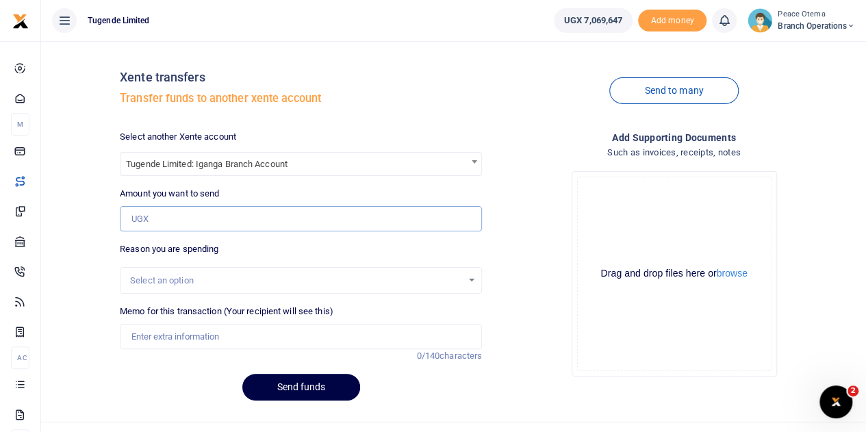
click at [150, 212] on input "Amount you want to send" at bounding box center [301, 219] width 362 height 26
click at [149, 228] on input "Amount you want to send" at bounding box center [301, 219] width 362 height 26
paste input "309,000.00"
type input "309,000"
click at [148, 344] on input "Memo for this transaction (Your recipient will see this)" at bounding box center [301, 337] width 362 height 26
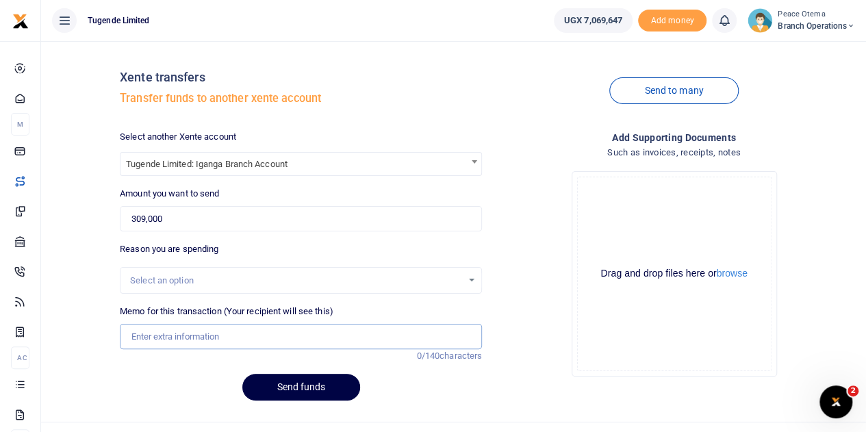
paste input "TLUG-017125"
click at [204, 342] on input "TLUG017125" at bounding box center [301, 337] width 362 height 26
click at [214, 338] on input "TLUG017125 and" at bounding box center [301, 337] width 362 height 26
paste input "TLUG-017100"
click at [269, 332] on input "TLUG017125 and TLUG017100" at bounding box center [301, 337] width 362 height 26
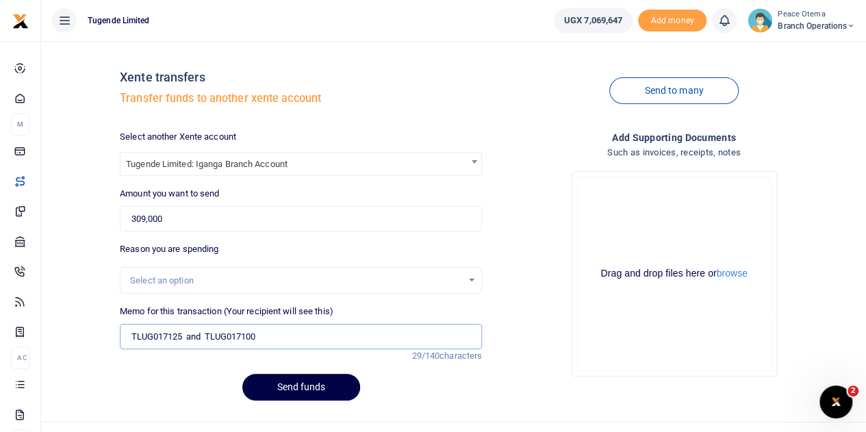
click at [277, 344] on input "TLUG017125 and TLUG017100" at bounding box center [301, 337] width 362 height 26
paste input "Iganga branch requisition for week ending 04 Oct 2025"
click at [470, 338] on input "TLUG017125 and TLUG017100 Iganga branch requisition for week ending 04 Oct 2025…" at bounding box center [301, 337] width 362 height 26
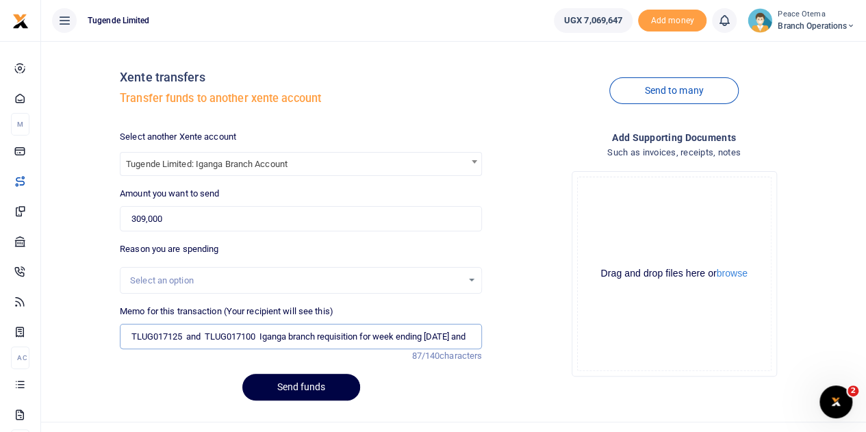
paste input "Iganga Client and guarantors transportation to and fr"
type input "TLUG017125 and TLUG017100 Iganga branch requisition for week ending 04 Oct 2025…"
click at [311, 390] on button "Send funds" at bounding box center [301, 387] width 118 height 27
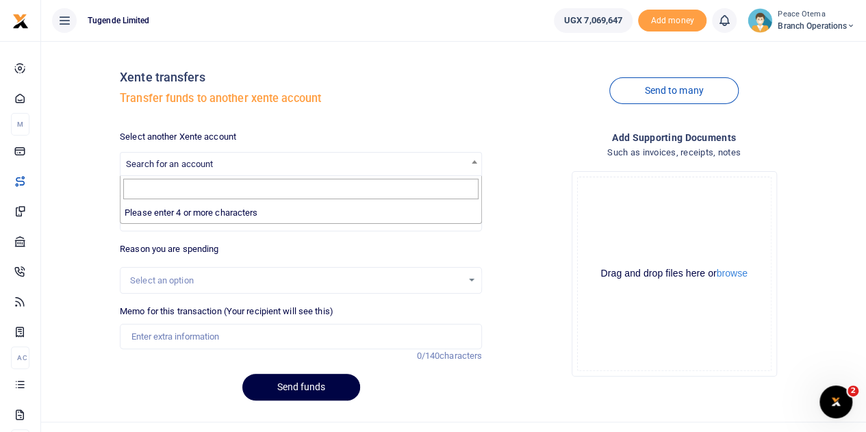
click at [155, 169] on span "Search for an account" at bounding box center [169, 164] width 87 height 10
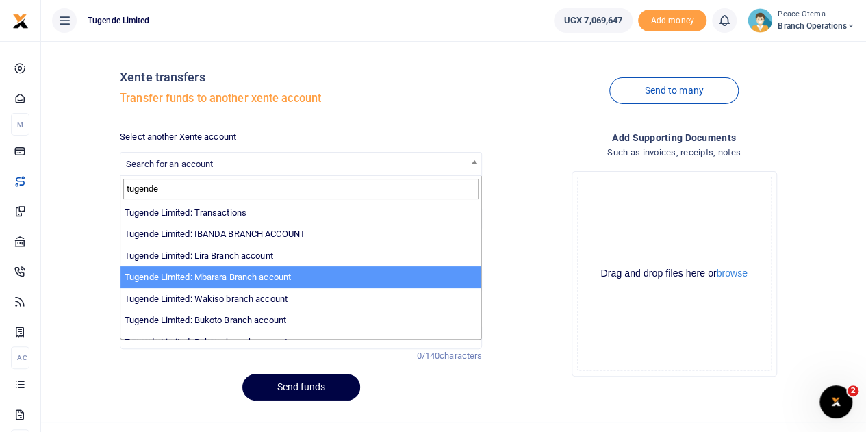
type input "tugende"
select select "3290"
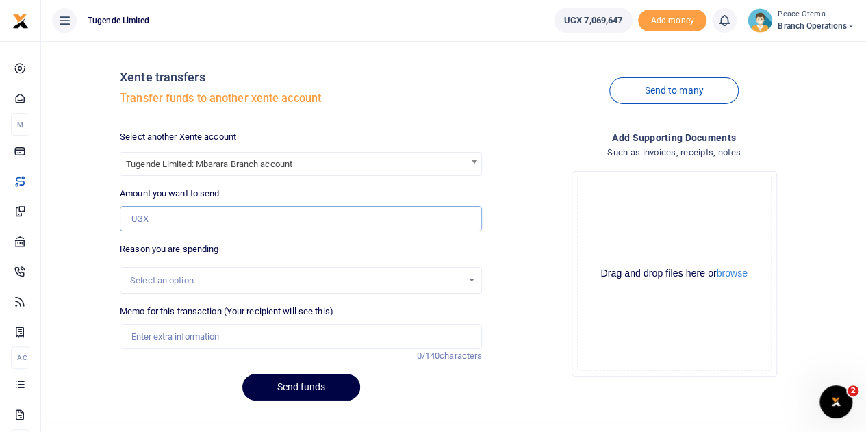
click at [147, 215] on input "Amount you want to send" at bounding box center [301, 219] width 362 height 26
paste input "115,000.00"
type input "115,000"
click at [146, 336] on input "Memo for this transaction (Your recipient will see this)" at bounding box center [301, 337] width 362 height 26
paste input "TLUG-017118"
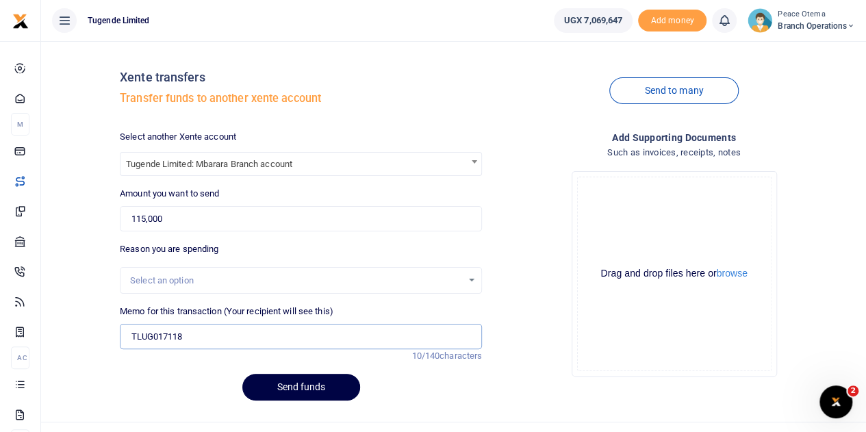
click at [194, 336] on input "TLUG017118" at bounding box center [301, 337] width 362 height 26
type input "TLUG017118"
click at [348, 157] on span "Tugende Limited: Mbarara Branch account" at bounding box center [301, 163] width 361 height 21
click at [475, 160] on b at bounding box center [474, 161] width 5 height 3
drag, startPoint x: 321, startPoint y: 163, endPoint x: 186, endPoint y: 160, distance: 134.9
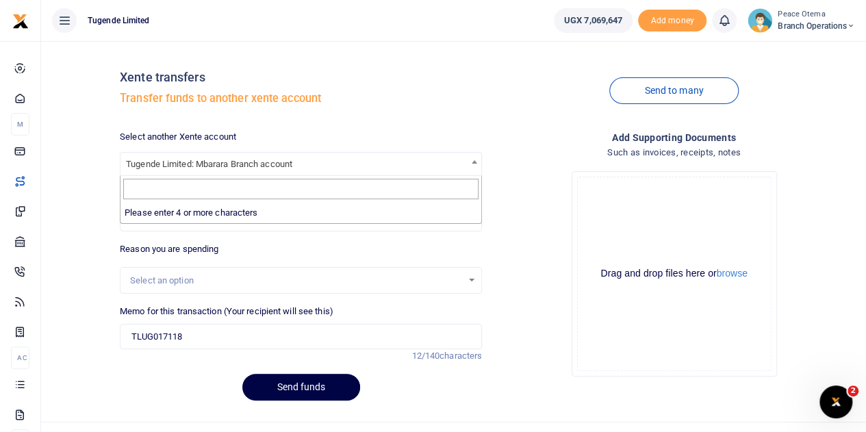
click at [186, 160] on span "Tugende Limited: Mbarara Branch account" at bounding box center [301, 163] width 361 height 21
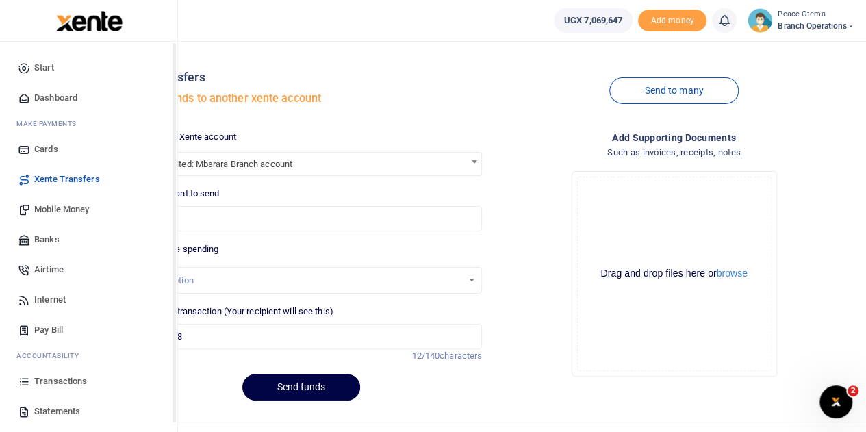
click at [41, 180] on span "Xente Transfers" at bounding box center [67, 180] width 66 height 14
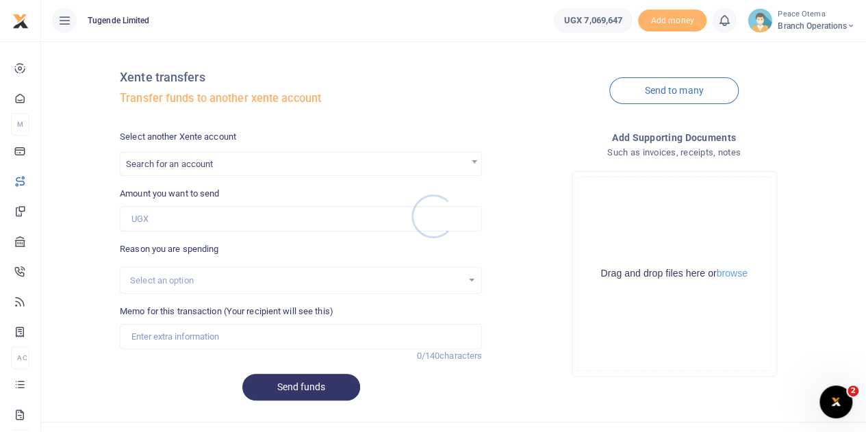
click at [192, 160] on div at bounding box center [433, 216] width 866 height 432
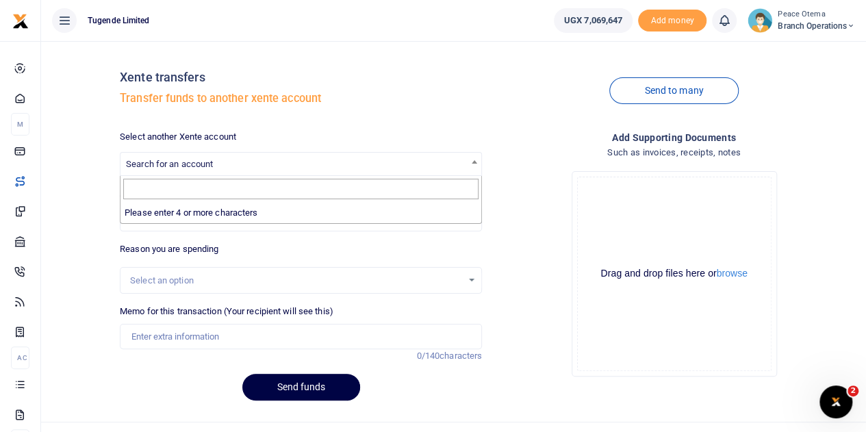
click at [192, 160] on span "Search for an account" at bounding box center [169, 164] width 87 height 10
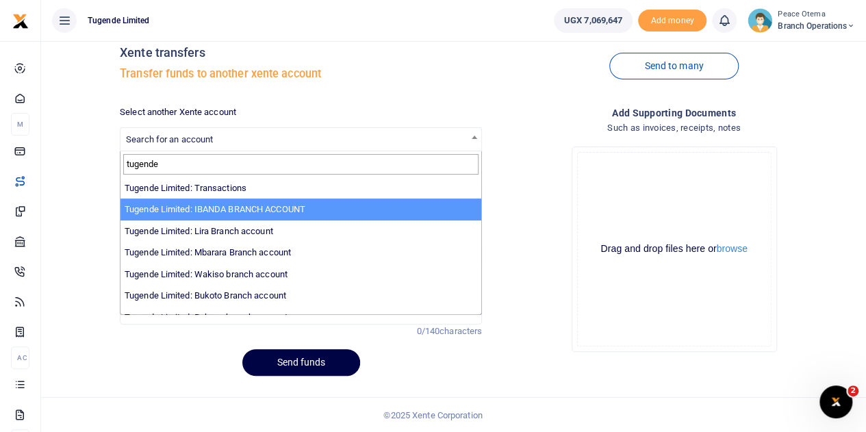
type input "tugende"
select select "3268"
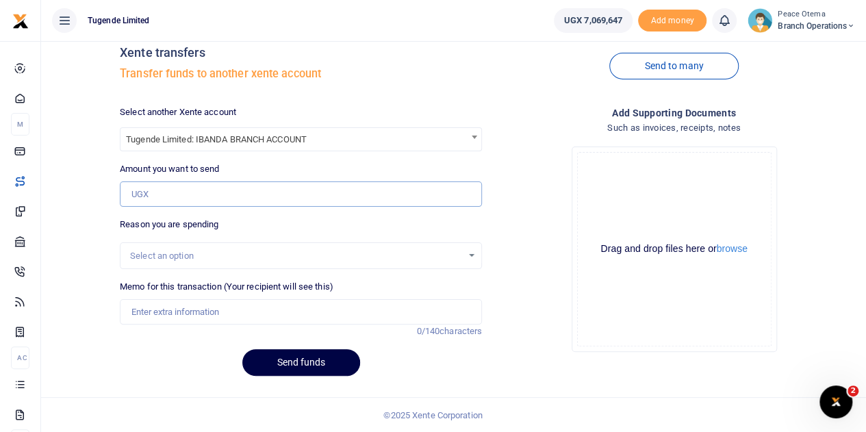
click at [153, 199] on input "Amount you want to send" at bounding box center [301, 194] width 362 height 26
click at [150, 192] on input "Amount you want to send" at bounding box center [301, 194] width 362 height 26
paste input "115,000.00"
type input "115,000"
click at [149, 310] on input "Memo for this transaction (Your recipient will see this)" at bounding box center [301, 312] width 362 height 26
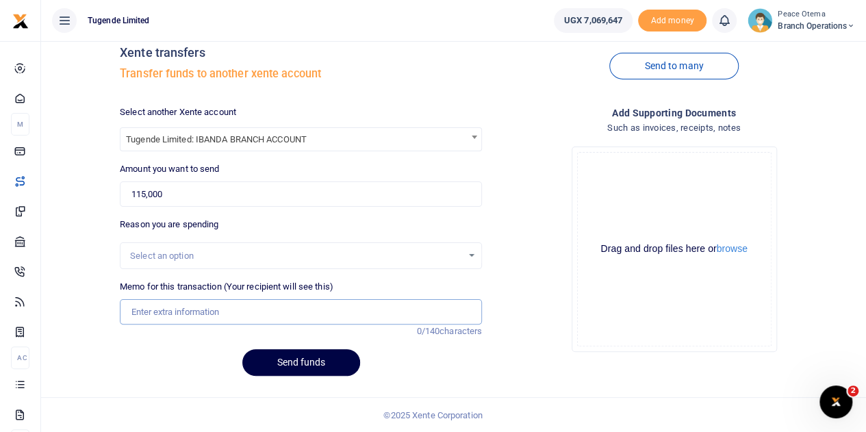
paste input "TLUG-017118"
click at [199, 315] on input "TLUG017118" at bounding box center [301, 312] width 362 height 26
type input "TLUG017118 Ibanda branch data"
click at [292, 371] on button "Send funds" at bounding box center [301, 362] width 118 height 27
click at [177, 147] on span "Search for an account" at bounding box center [301, 138] width 361 height 21
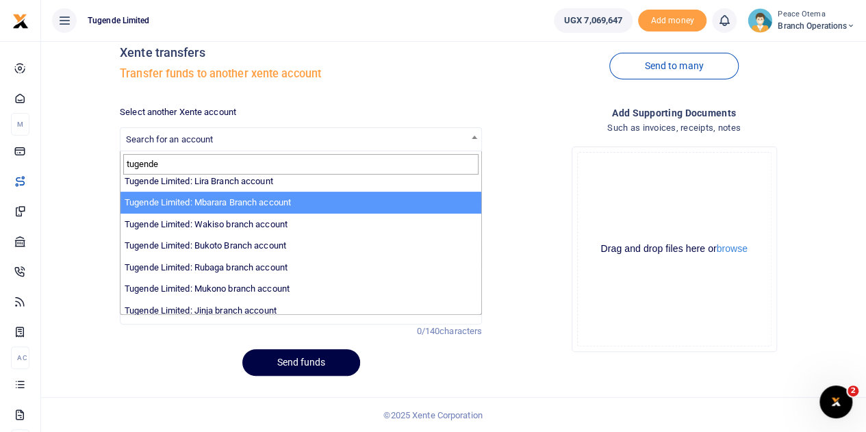
scroll to position [66, 0]
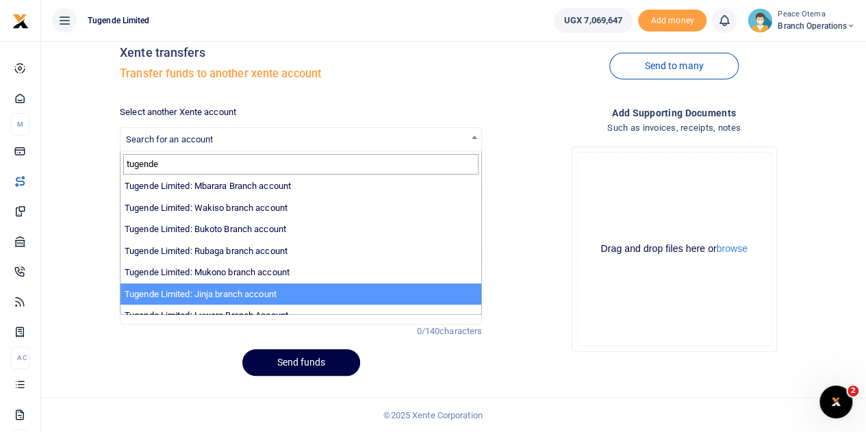
type input "tugende"
select select "3262"
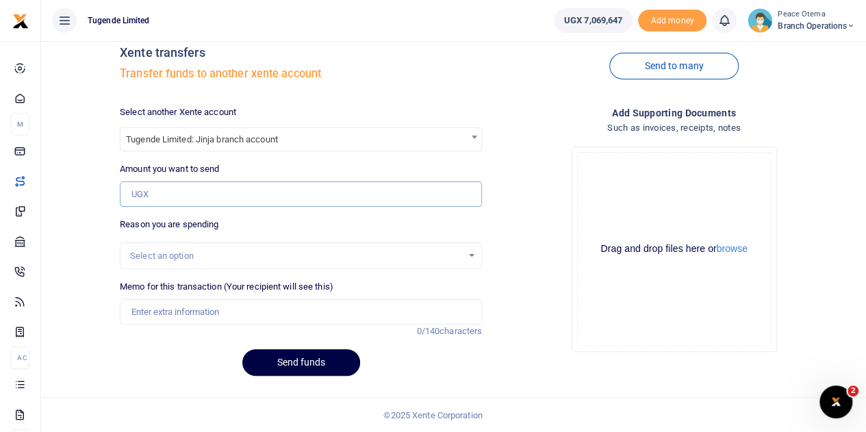
click at [164, 184] on input "Amount you want to send" at bounding box center [301, 194] width 362 height 26
click at [145, 194] on input "Amount you want to send" at bounding box center [301, 194] width 362 height 26
paste input "257,000.00"
type input "257,000"
click at [146, 310] on input "Memo for this transaction (Your recipient will see this)" at bounding box center [301, 312] width 362 height 26
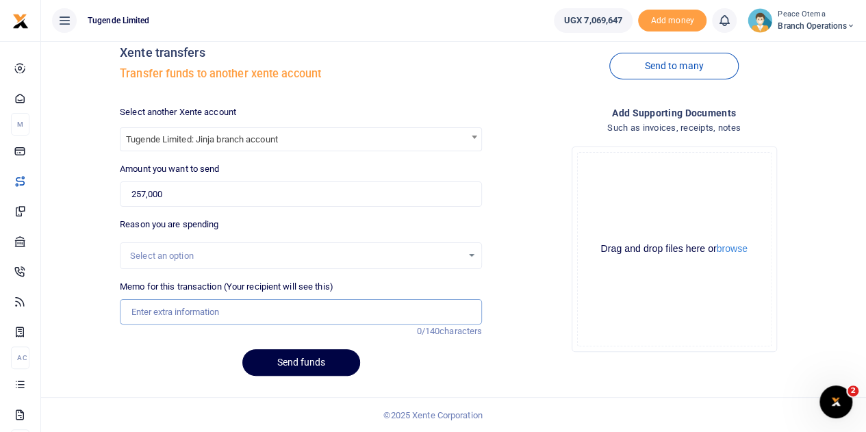
paste input "TLUG-017126"
click at [192, 314] on input "TLUG017126" at bounding box center [301, 312] width 362 height 26
click at [210, 316] on input "TLUG017126" at bounding box center [301, 312] width 362 height 26
paste input "Jinja branch requisition for week ending 04 Oct 2025"
type input "TLUG017126 Jinja branch requisition for week ending 04 Oct 2025"
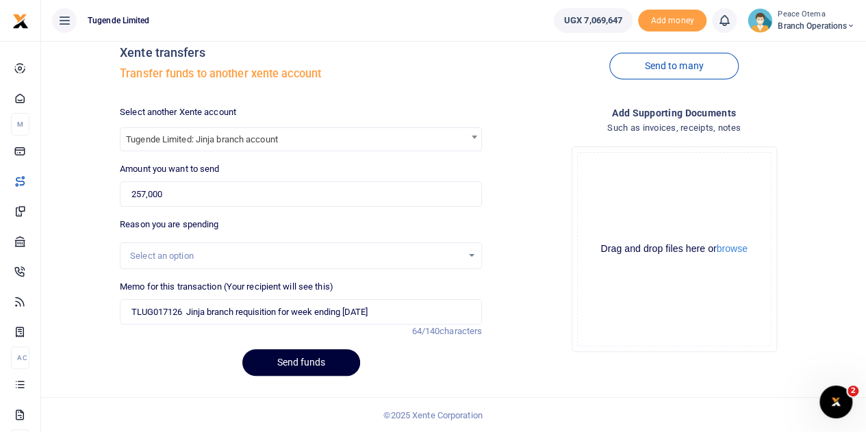
click at [290, 368] on button "Send funds" at bounding box center [301, 362] width 118 height 27
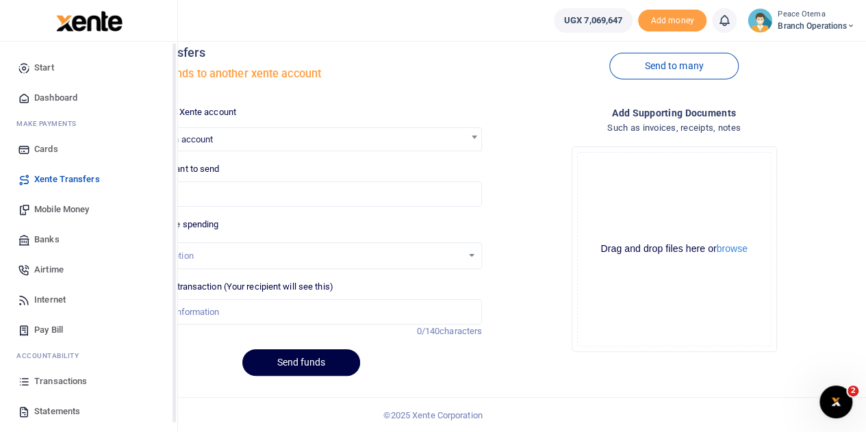
click at [63, 209] on span "Mobile Money" at bounding box center [61, 210] width 55 height 14
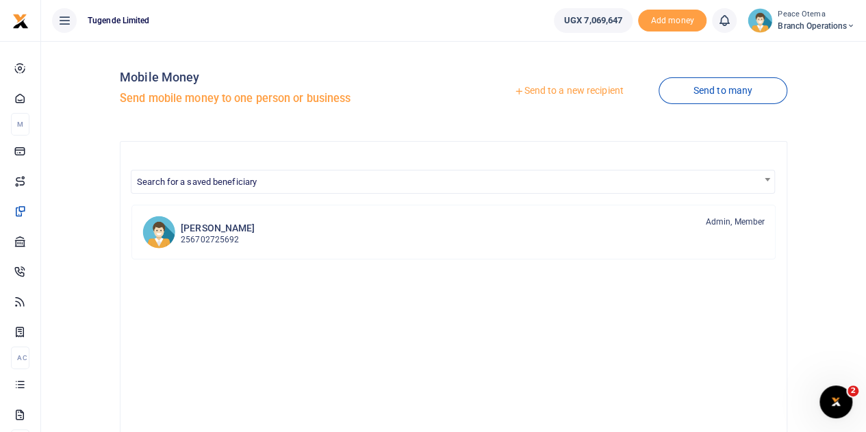
click at [514, 92] on icon at bounding box center [519, 91] width 10 height 10
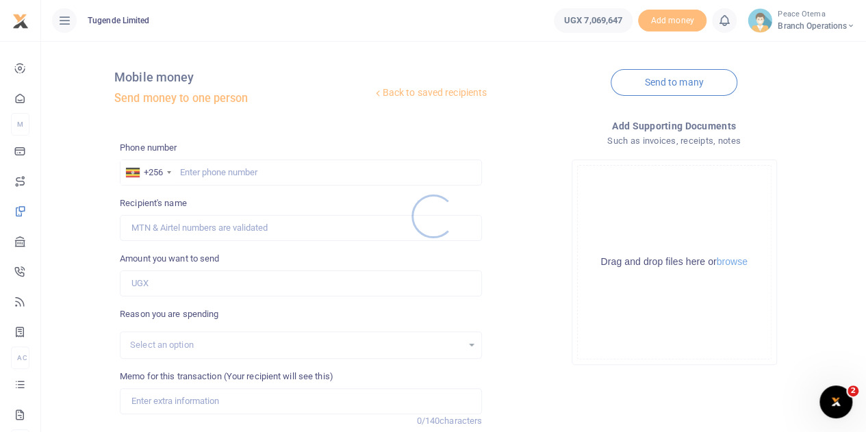
click at [192, 171] on div at bounding box center [433, 216] width 866 height 432
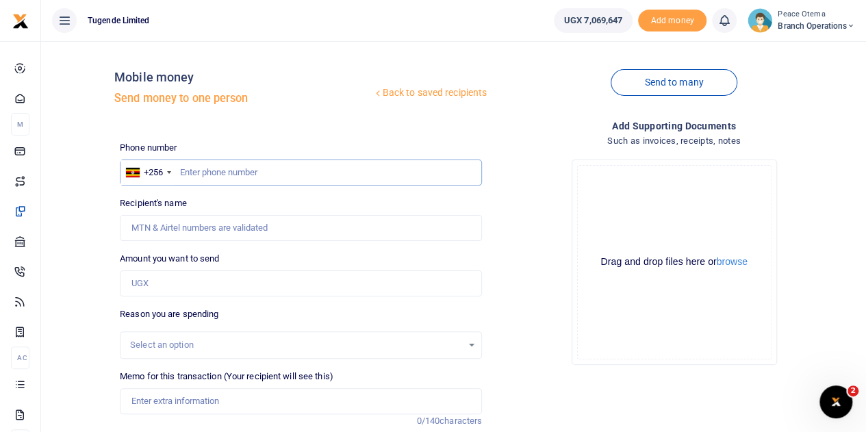
click at [192, 171] on input "text" at bounding box center [301, 173] width 362 height 26
paste input "705793932"
click at [192, 171] on input "705793932" at bounding box center [301, 173] width 362 height 26
type input "705793932"
click at [158, 279] on input "Amount you want to send" at bounding box center [301, 284] width 362 height 26
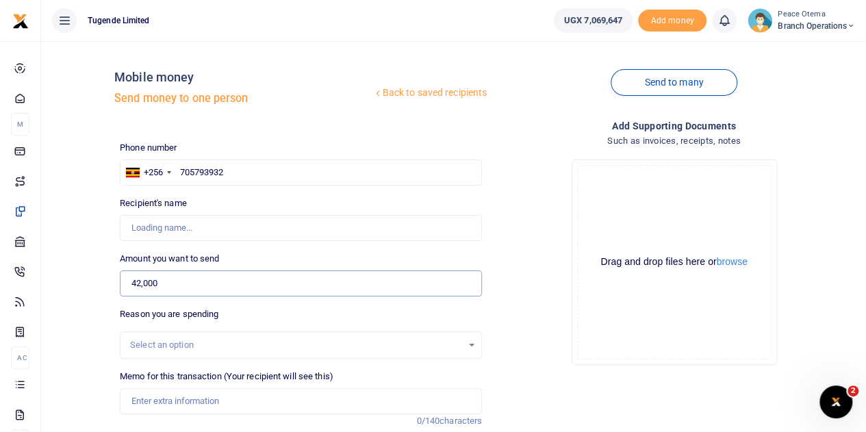
type input "42,000"
click at [164, 409] on input "Memo for this transaction (Your recipient will see this)" at bounding box center [301, 401] width 362 height 26
type input "Edith Nanteza"
click at [145, 397] on input "Memo for this transaction (Your recipient will see this)" at bounding box center [301, 401] width 362 height 26
paste input "TLUG-017116"
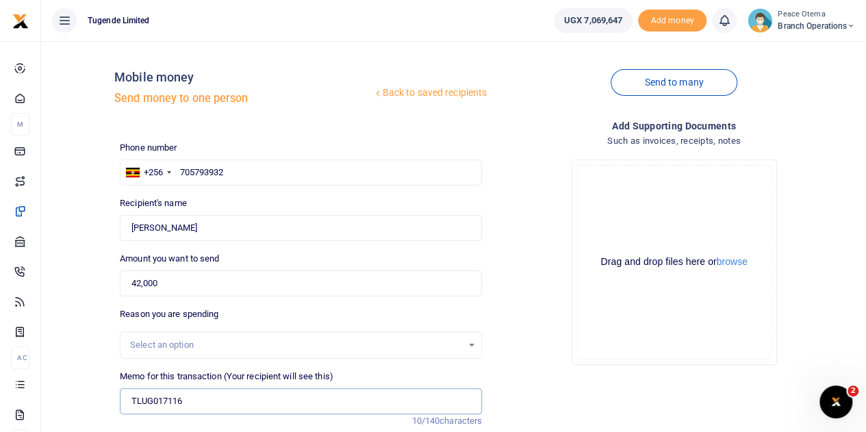
click at [194, 402] on input "TLUG017116" at bounding box center [301, 401] width 362 height 26
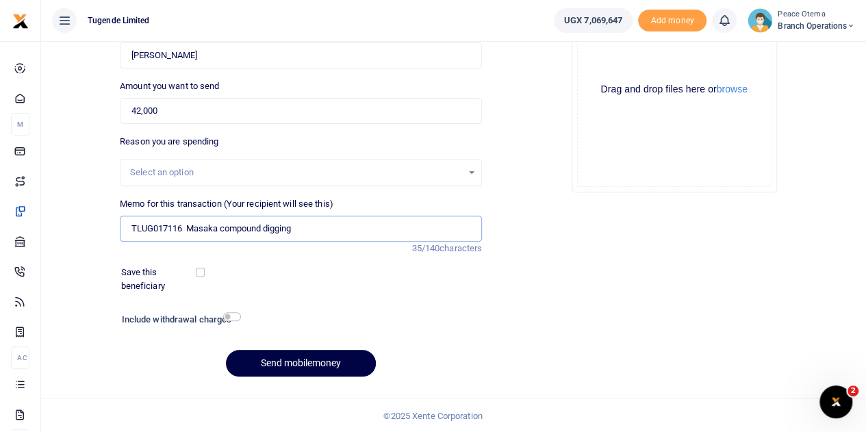
scroll to position [173, 0]
type input "TLUG017116 Masaka compound digging"
click at [273, 364] on button "Send mobilemoney" at bounding box center [301, 363] width 150 height 27
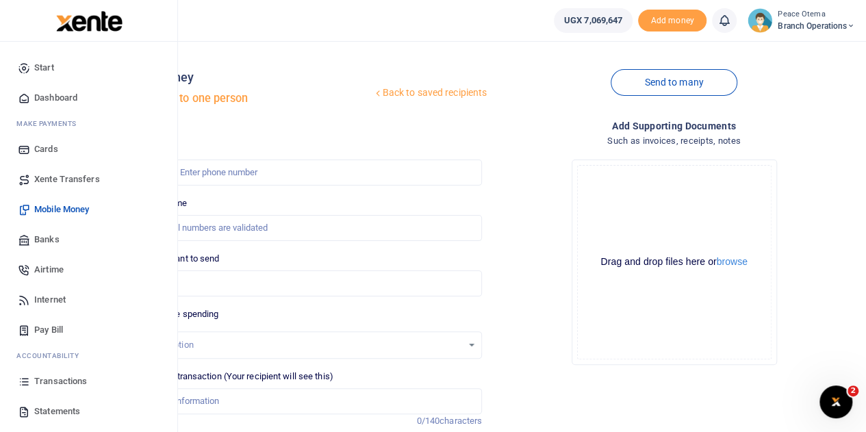
click at [42, 179] on span "Xente Transfers" at bounding box center [67, 180] width 66 height 14
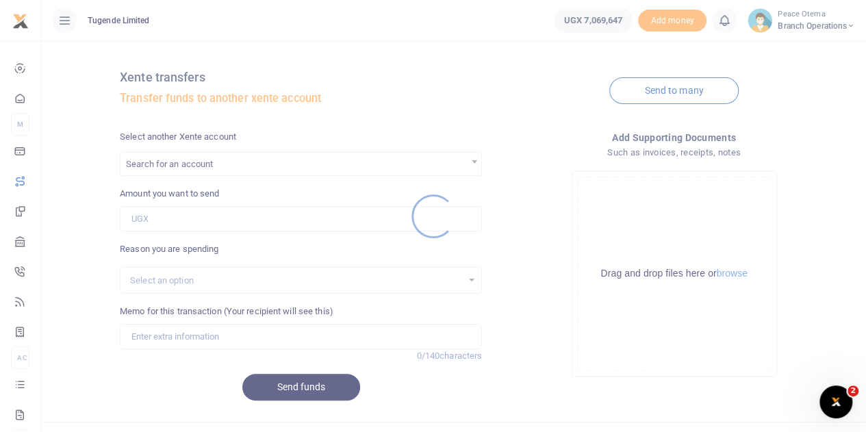
click at [199, 167] on div at bounding box center [433, 216] width 866 height 432
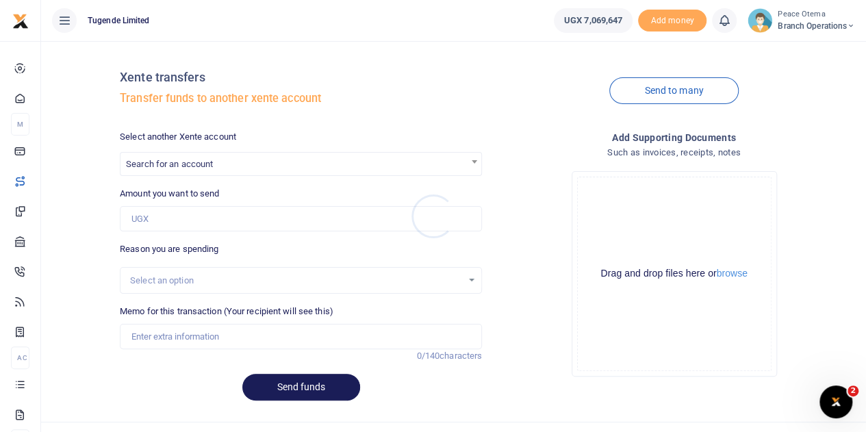
click at [199, 167] on div at bounding box center [433, 216] width 866 height 432
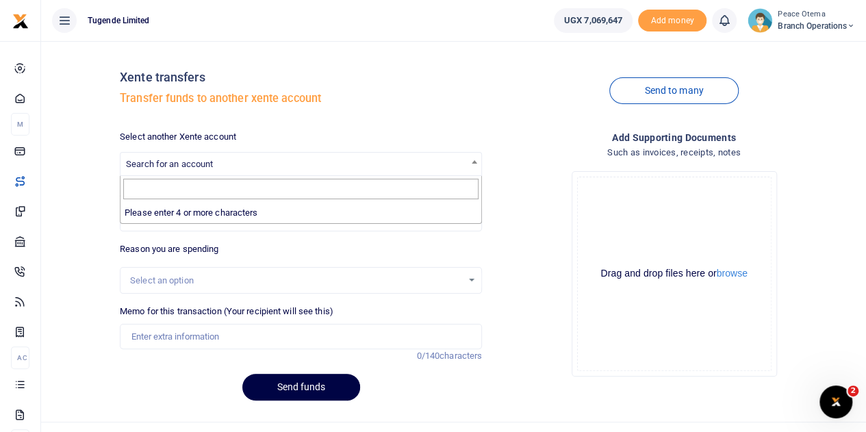
click at [199, 167] on span "Search for an account" at bounding box center [169, 164] width 87 height 10
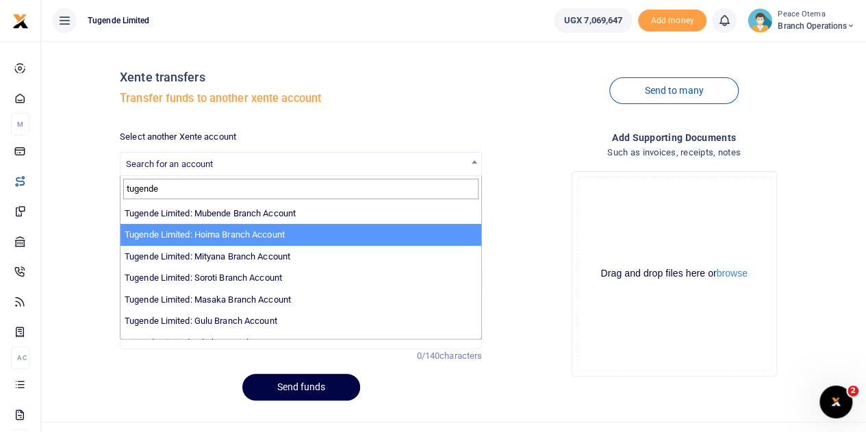
scroll to position [260, 0]
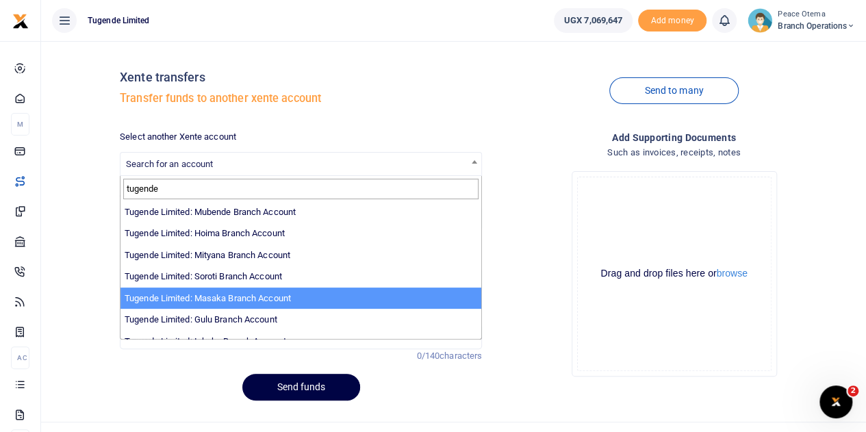
type input "tugende"
select select "3352"
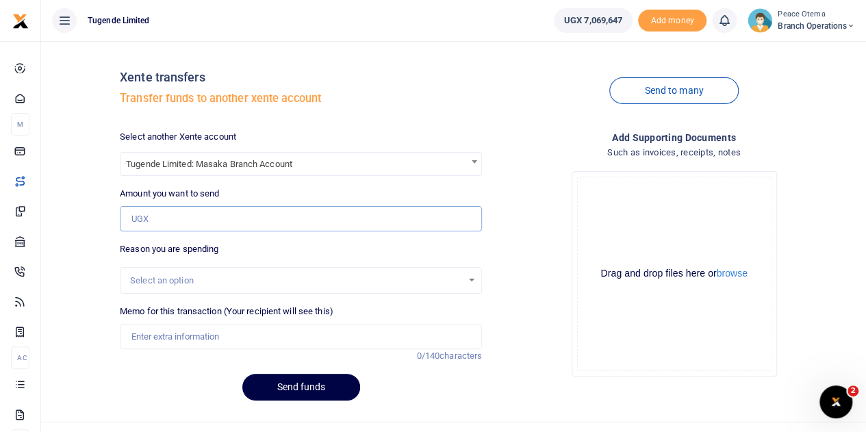
click at [161, 221] on input "Amount you want to send" at bounding box center [301, 219] width 362 height 26
click at [162, 220] on input "Amount you want to send" at bounding box center [301, 219] width 362 height 26
paste input "169,500.00"
type input "169,500"
click at [142, 340] on input "Memo for this transaction (Your recipient will see this)" at bounding box center [301, 337] width 362 height 26
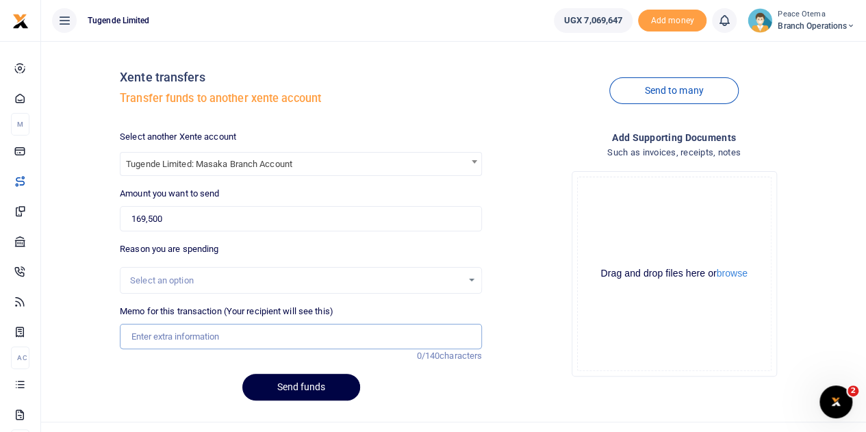
paste input "TLUG-017096"
click at [197, 338] on input "TLUG017096" at bounding box center [301, 337] width 362 height 26
click at [196, 342] on input "TLUG017096" at bounding box center [301, 337] width 362 height 26
paste input "Masaka Branch Requisition Week Ending 04.010.25"
click at [407, 335] on input "TLUG017096 Masaka Branch Requisition Week Ending 04.010.25" at bounding box center [301, 337] width 362 height 26
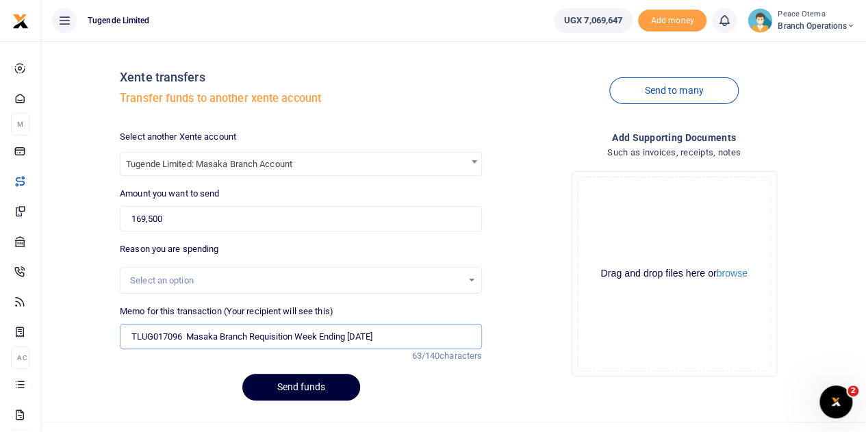
type input "TLUG017096 Masaka Branch Requisition Week Ending 04th oct 2025"
click at [303, 379] on button "Send funds" at bounding box center [301, 387] width 118 height 27
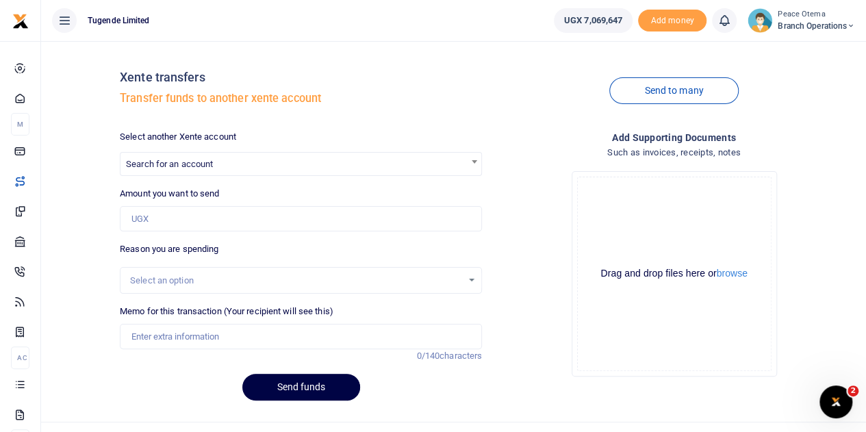
click at [168, 173] on span "Search for an account" at bounding box center [301, 164] width 362 height 24
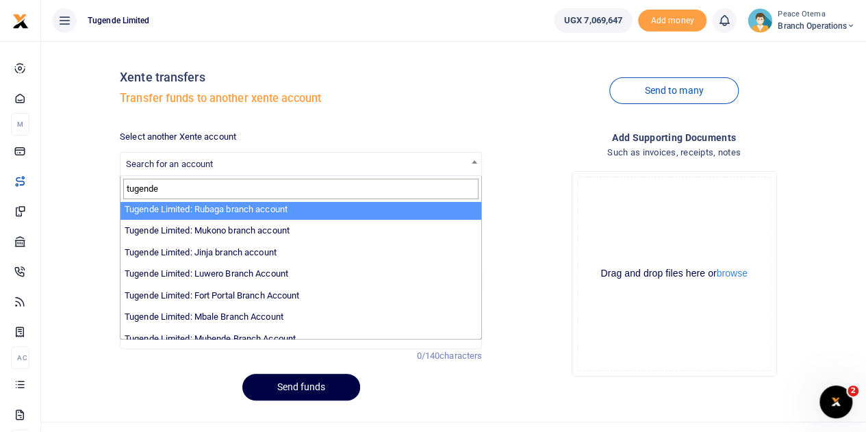
scroll to position [148, 0]
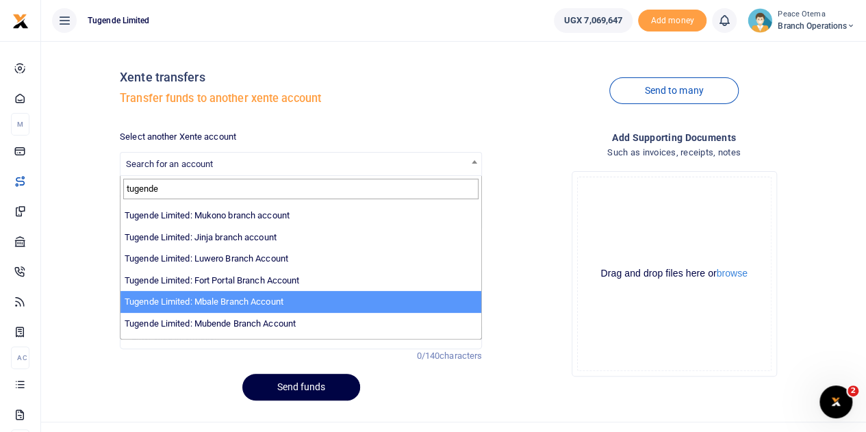
type input "tugende"
select select "3347"
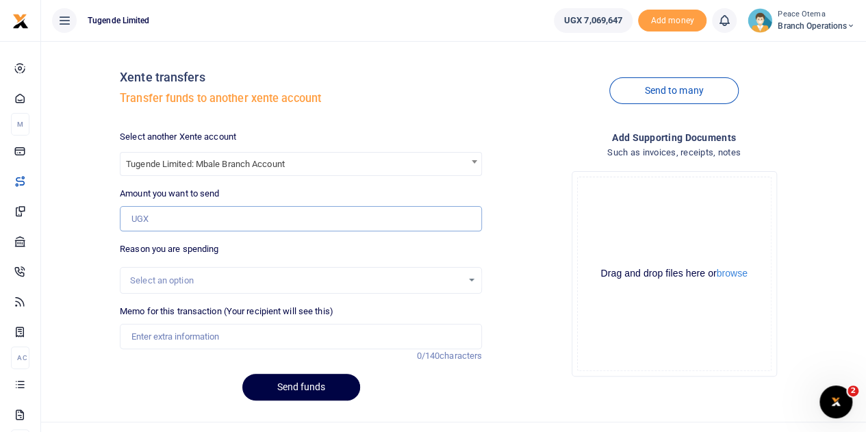
click at [164, 214] on input "Amount you want to send" at bounding box center [301, 219] width 362 height 26
click at [151, 224] on input "Amount you want to send" at bounding box center [301, 219] width 362 height 26
paste input "256,000.00"
type input "256,000"
click at [158, 339] on input "Memo for this transaction (Your recipient will see this)" at bounding box center [301, 337] width 362 height 26
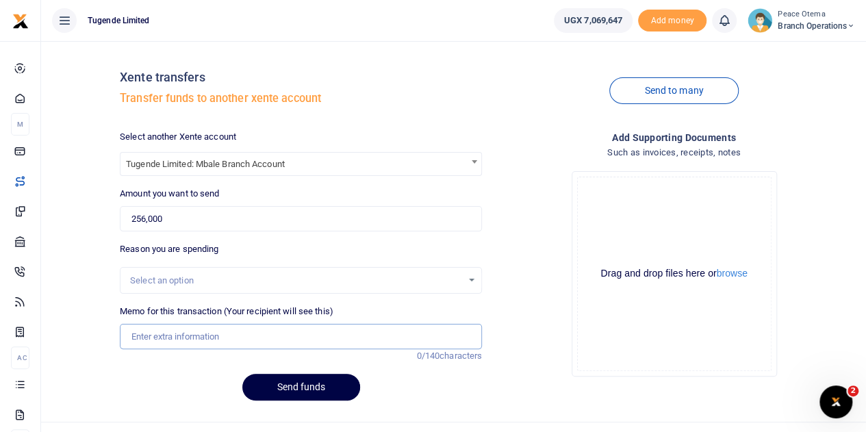
paste input "TLUG-017112"
click at [192, 338] on input "TLUG017112" at bounding box center [301, 337] width 362 height 26
click at [216, 336] on input "TLUG017112 and" at bounding box center [301, 337] width 362 height 26
paste input "TLUG-017111"
click at [216, 336] on input "TLUG017112 and TLUG-017111" at bounding box center [301, 337] width 362 height 26
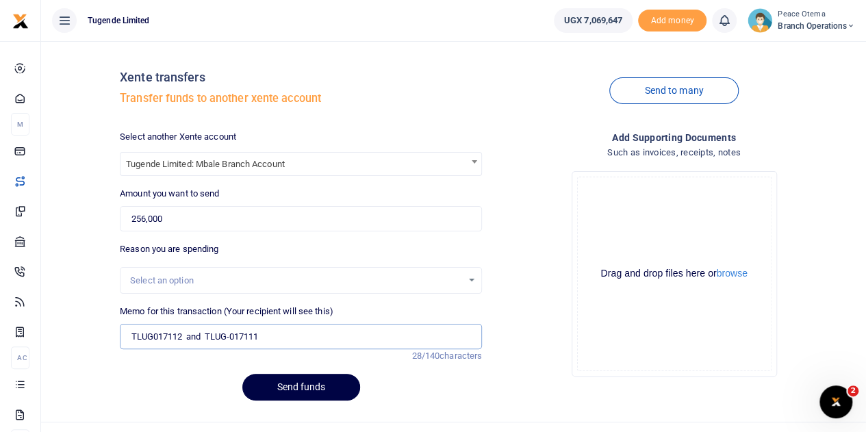
click at [231, 335] on input "TLUG017112 and TLUG-017111" at bounding box center [301, 337] width 362 height 26
click at [269, 335] on input "TLUG017112 and TLUG017111" at bounding box center [301, 337] width 362 height 26
type input "TLUG017112 and TLUG017111 Mbale branch expenses for week ending 11th oct 2025"
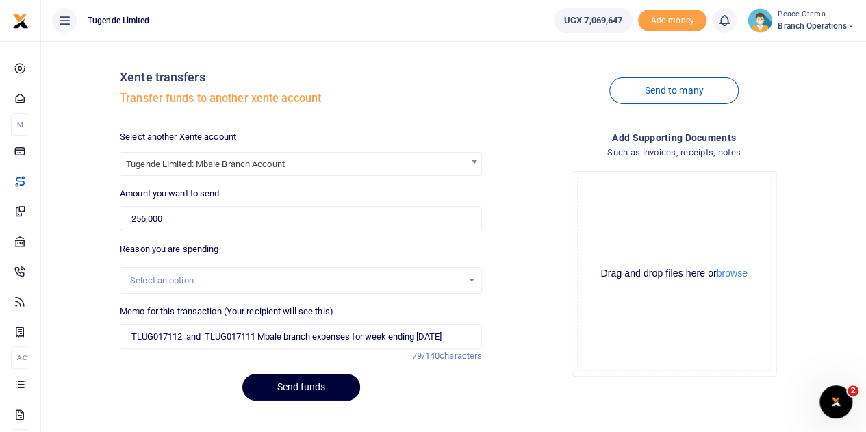
click at [288, 382] on button "Send funds" at bounding box center [301, 387] width 118 height 27
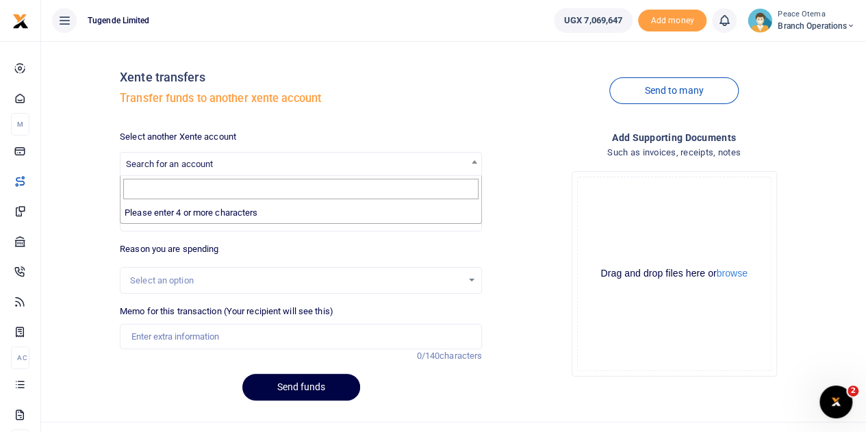
click at [178, 173] on span "Search for an account" at bounding box center [301, 163] width 361 height 21
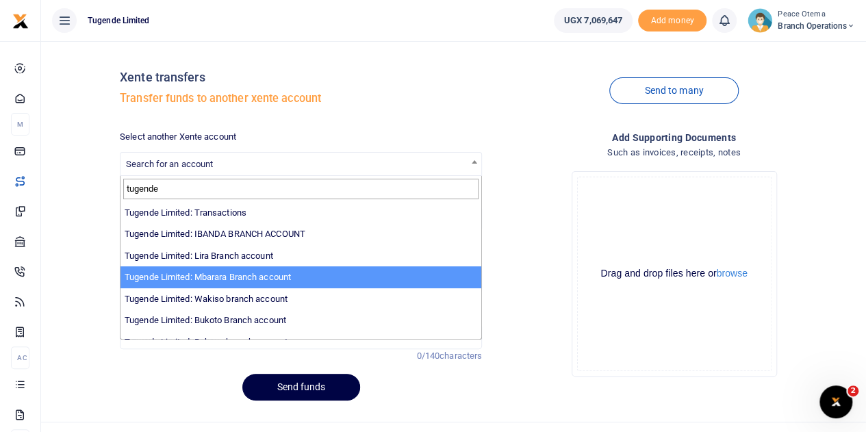
type input "tugende"
select select "3290"
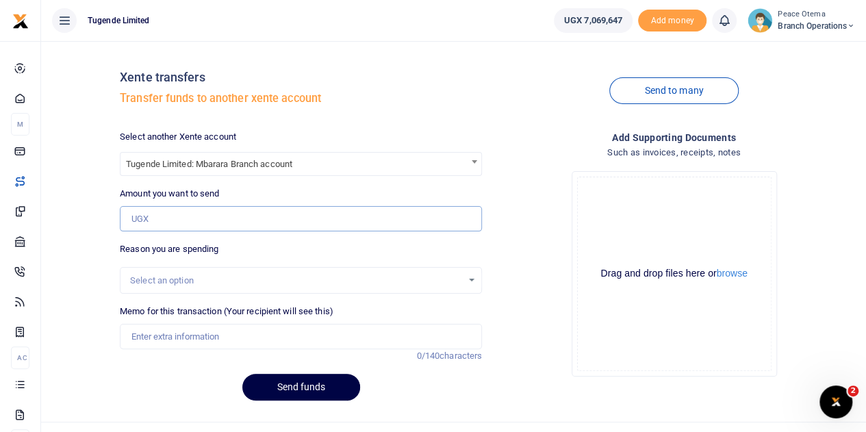
click at [147, 222] on input "Amount you want to send" at bounding box center [301, 219] width 362 height 26
click at [141, 206] on input "Amount you want to send" at bounding box center [301, 219] width 362 height 26
paste input "234,500.00"
type input "234,500"
drag, startPoint x: 141, startPoint y: 206, endPoint x: 392, endPoint y: 58, distance: 291.6
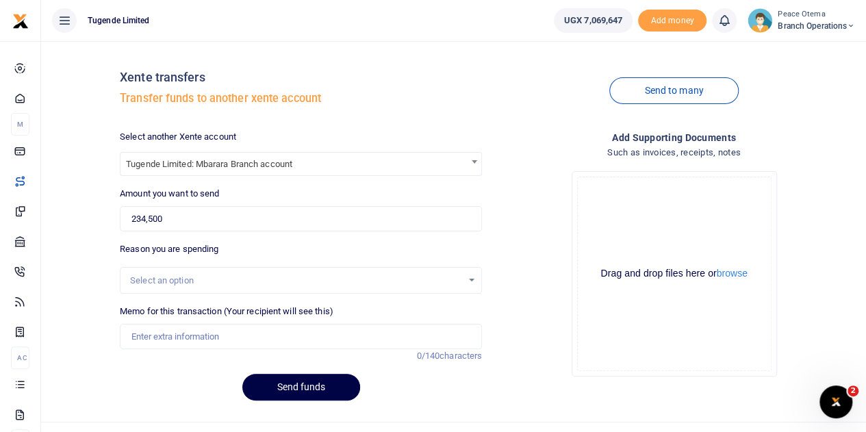
click at [392, 58] on div "Xente transfers Transfer funds to another xente account" at bounding box center [301, 91] width 362 height 78
click at [166, 329] on input "Memo for this transaction (Your recipient will see this)" at bounding box center [301, 337] width 362 height 26
paste input "TLUG-017151"
click at [195, 334] on input "TLUG017151" at bounding box center [301, 337] width 362 height 26
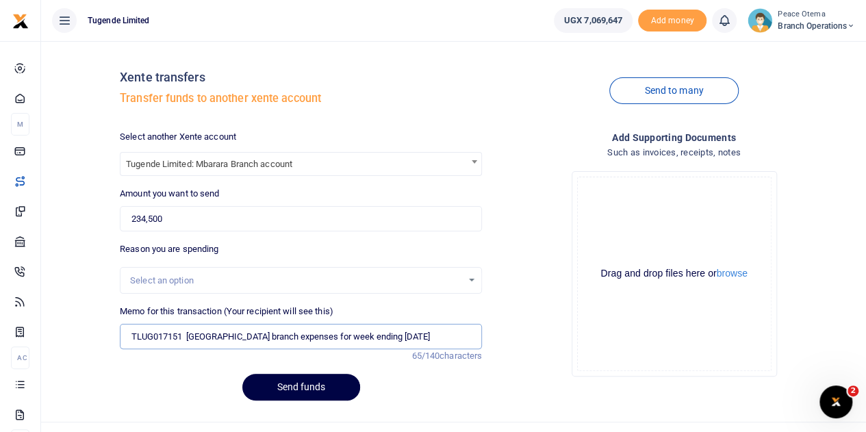
type input "TLUG017151 Mbarara branch expenses for week ending 12th Oct 2025"
click at [264, 376] on button "Send funds" at bounding box center [301, 387] width 118 height 27
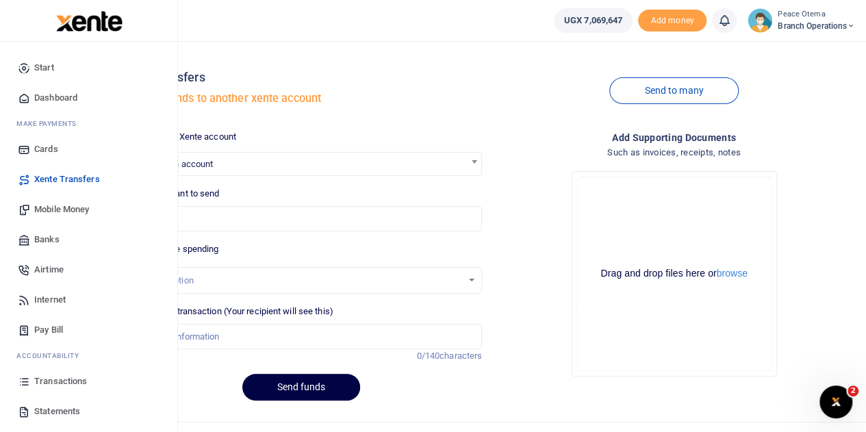
click at [62, 381] on span "Transactions" at bounding box center [60, 382] width 53 height 14
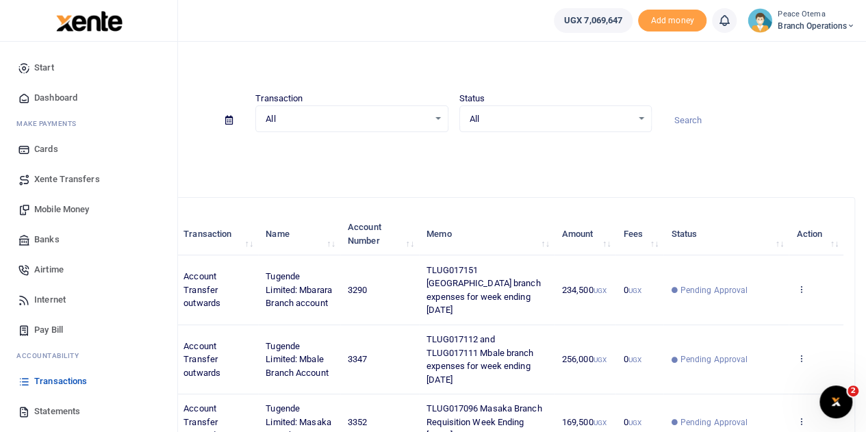
click at [51, 179] on span "Xente Transfers" at bounding box center [67, 180] width 66 height 14
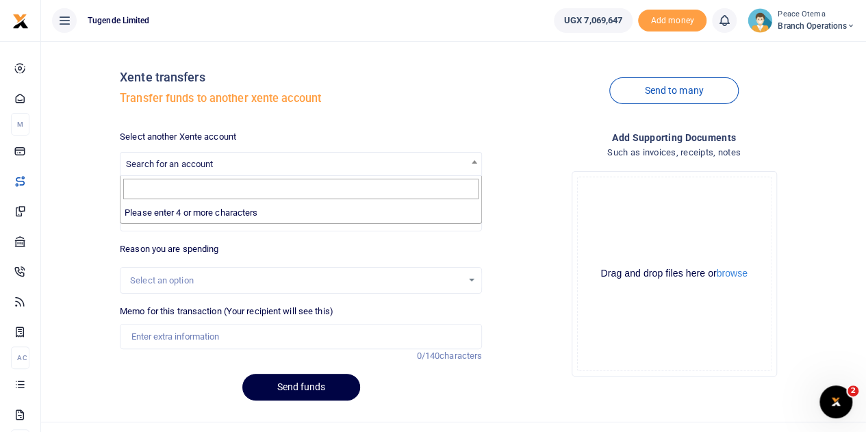
click at [188, 166] on span "Search for an account" at bounding box center [169, 164] width 87 height 10
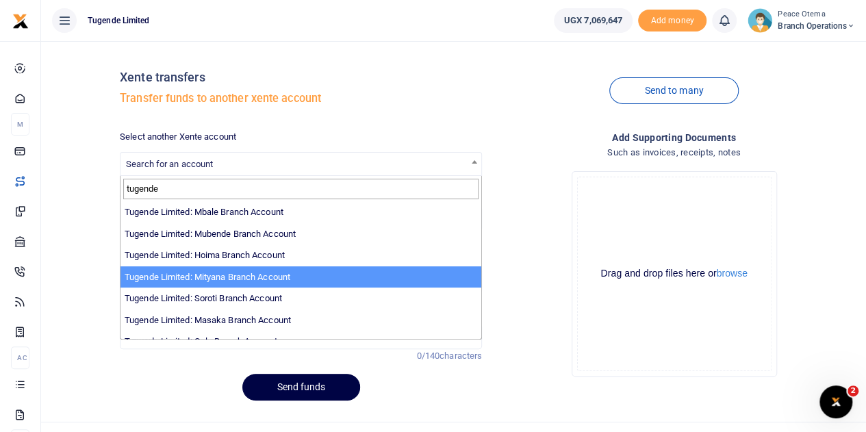
scroll to position [238, 0]
type input "tugende"
select select "3350"
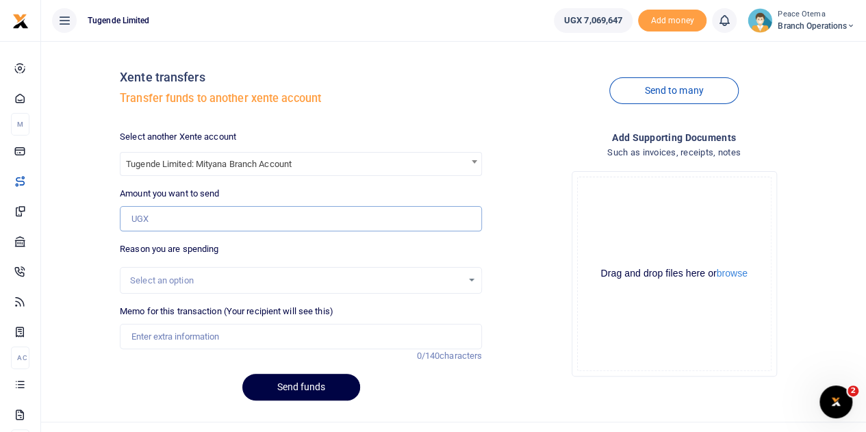
click at [151, 210] on input "Amount you want to send" at bounding box center [301, 219] width 362 height 26
click at [149, 219] on input "Amount you want to send" at bounding box center [301, 219] width 362 height 26
paste input "148,000.00"
type input "148,000"
click at [141, 332] on input "Memo for this transaction (Your recipient will see this)" at bounding box center [301, 337] width 362 height 26
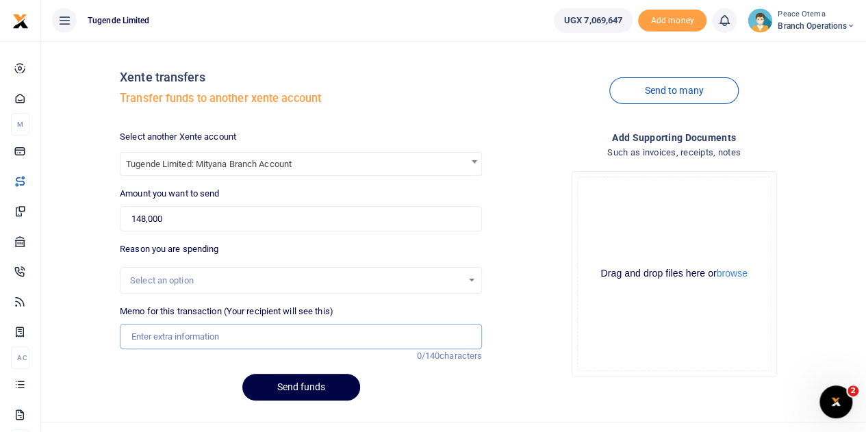
paste input "TLUG-017142"
click at [190, 342] on input "TLUG017142" at bounding box center [301, 337] width 362 height 26
paste input "TLUG-017141"
click at [229, 334] on input "TLUG017142 and TLUG-017141" at bounding box center [301, 337] width 362 height 26
click at [266, 336] on input "TLUG017142 and TLUG017141" at bounding box center [301, 337] width 362 height 26
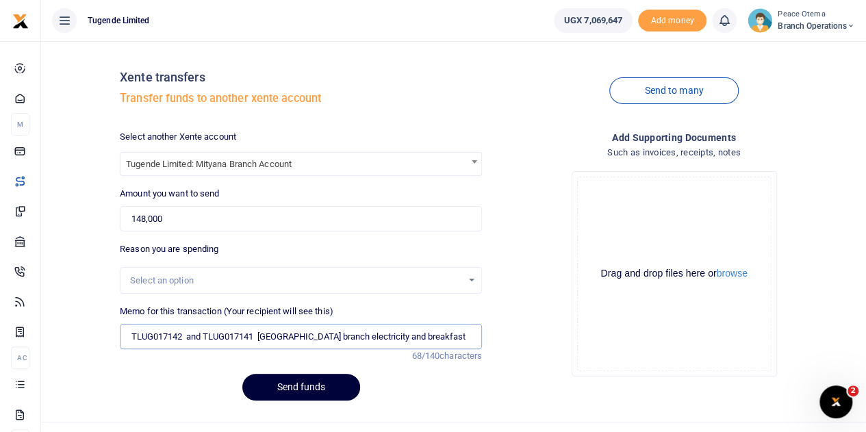
type input "TLUG017142 and TLUG017141 Mityana branch electricity and breakfast"
click at [286, 391] on button "Send funds" at bounding box center [301, 387] width 118 height 27
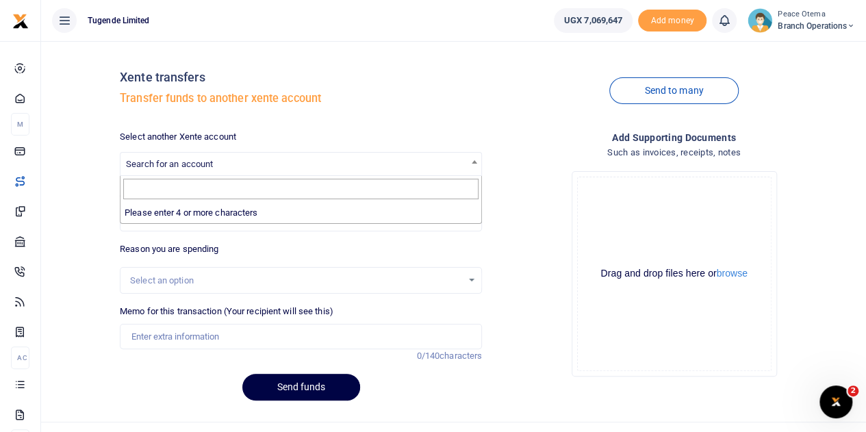
click at [190, 165] on span "Search for an account" at bounding box center [169, 164] width 87 height 10
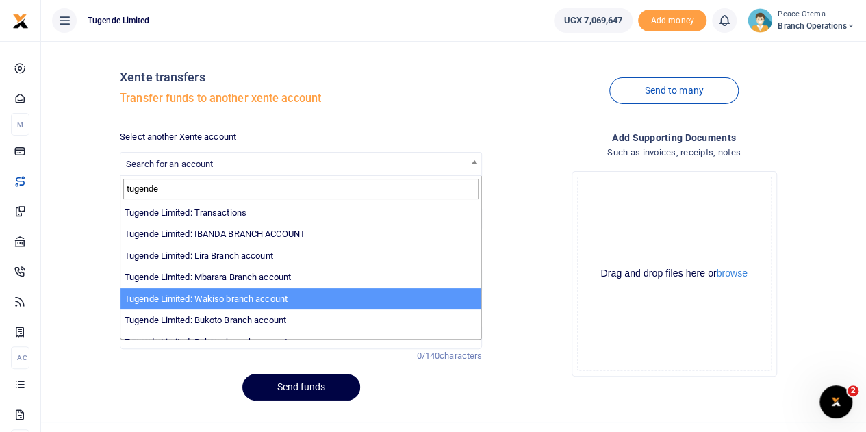
type input "tugende"
select select "3258"
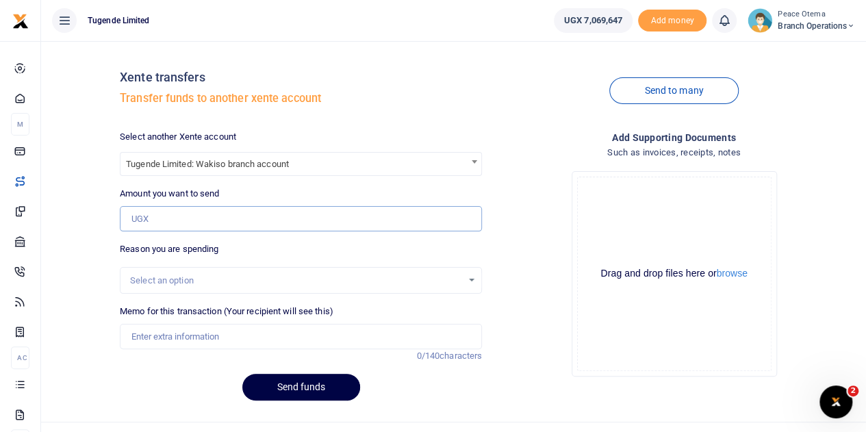
click at [147, 212] on input "Amount you want to send" at bounding box center [301, 219] width 362 height 26
paste input "101,000.00"
type input "101,000"
click at [148, 339] on input "Memo for this transaction (Your recipient will see this)" at bounding box center [301, 337] width 362 height 26
paste input "TLUG-017121"
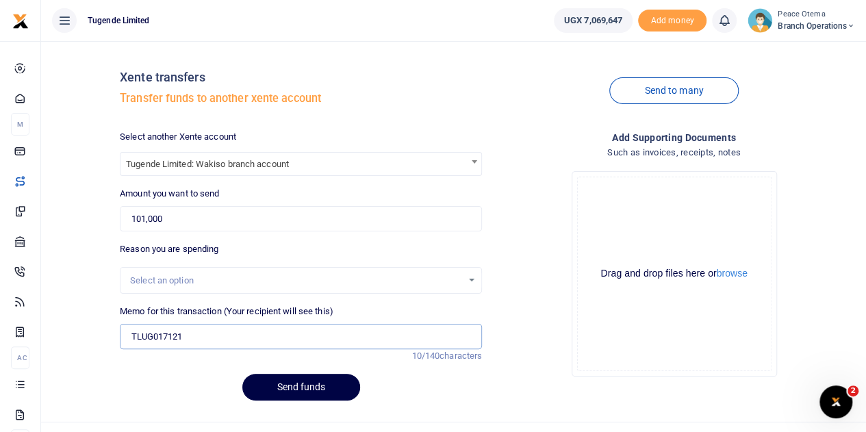
click at [202, 335] on input "TLUG017121" at bounding box center [301, 337] width 362 height 26
type input "TLUG017121 Wakiso breakfast and drinking water from [DATE] to [DATE]"
click at [302, 381] on button "Send funds" at bounding box center [301, 387] width 118 height 27
